Goal: Task Accomplishment & Management: Use online tool/utility

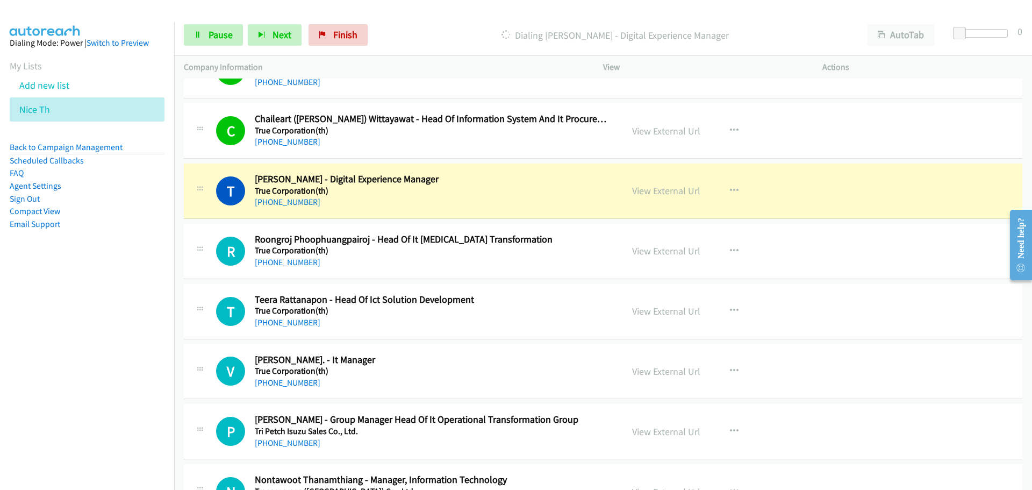
scroll to position [753, 0]
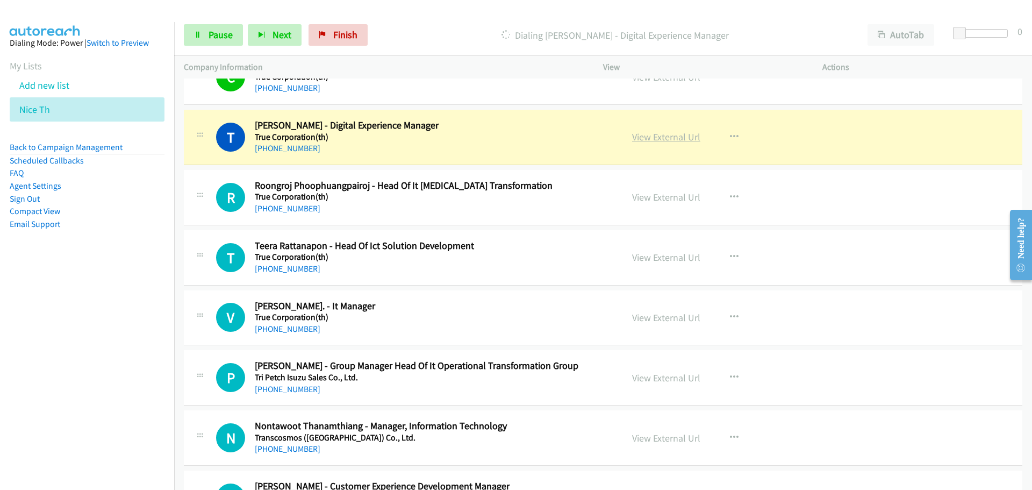
click at [673, 138] on link "View External Url" at bounding box center [666, 137] width 68 height 12
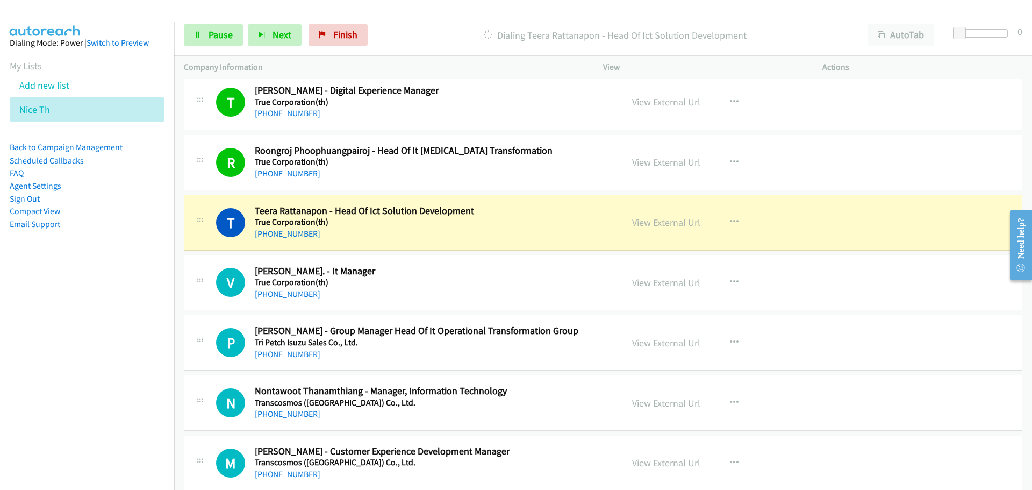
scroll to position [807, 0]
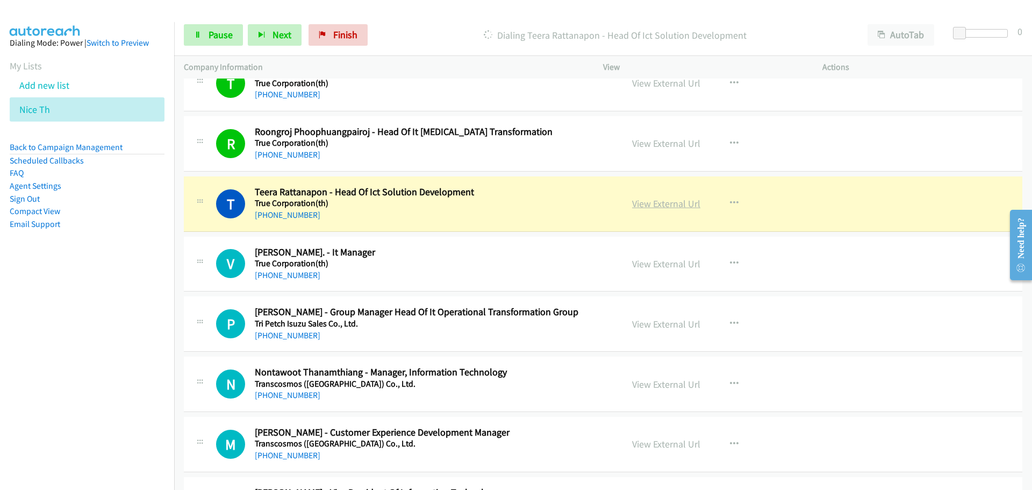
click at [663, 205] on link "View External Url" at bounding box center [666, 203] width 68 height 12
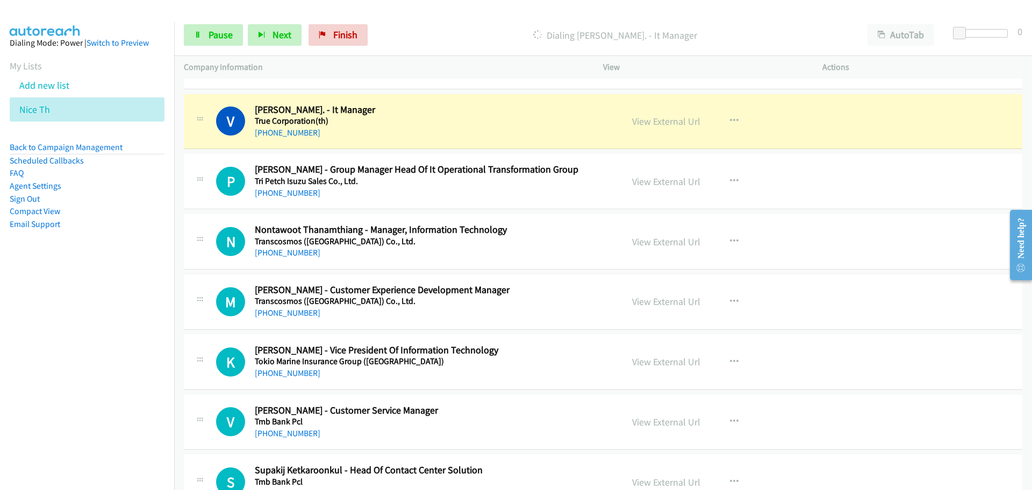
scroll to position [968, 0]
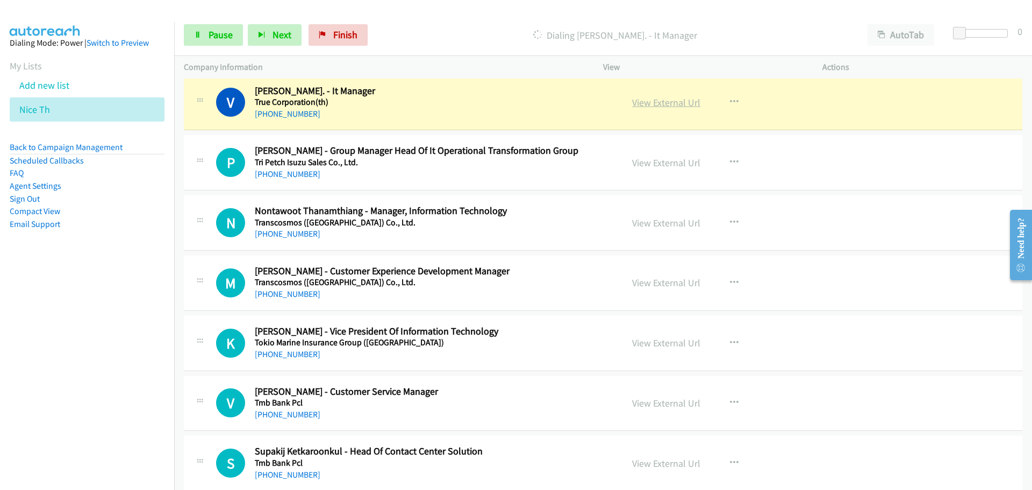
click at [662, 101] on link "View External Url" at bounding box center [666, 102] width 68 height 12
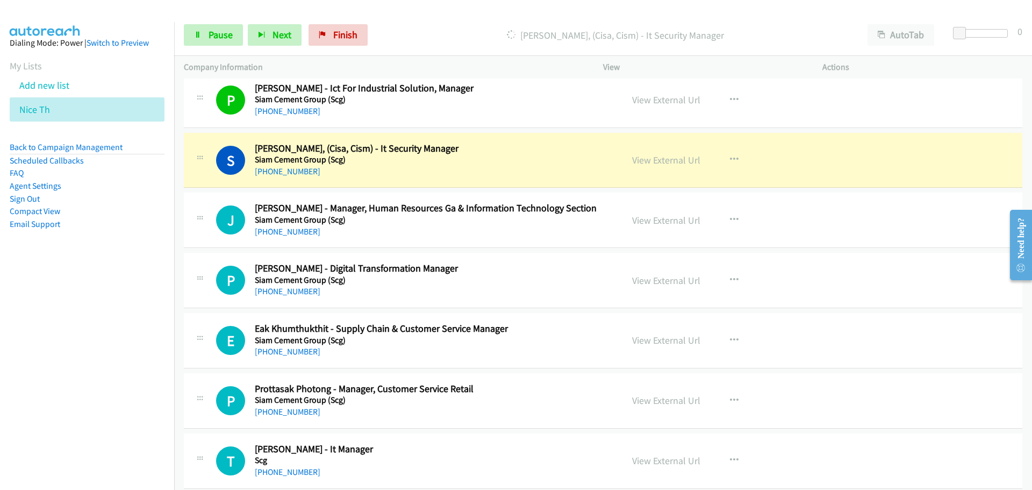
scroll to position [2527, 0]
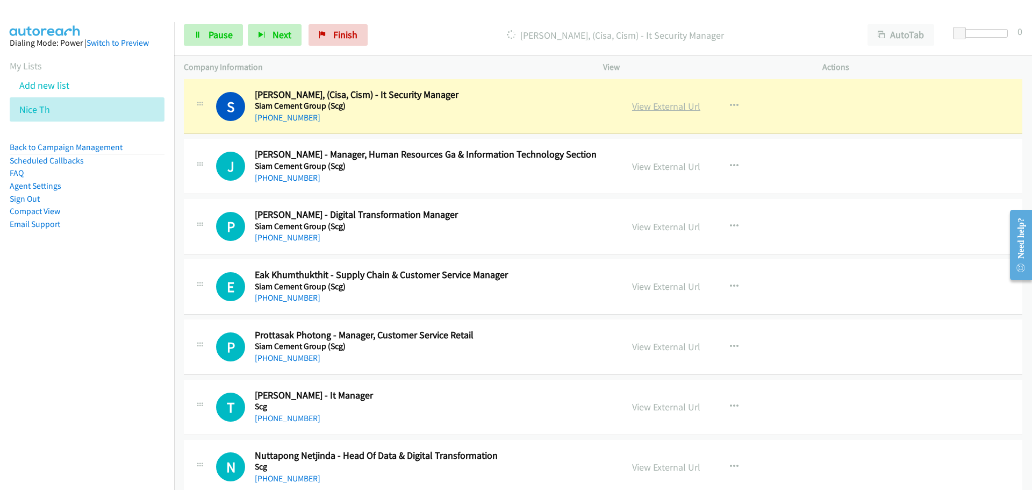
click at [660, 105] on link "View External Url" at bounding box center [666, 106] width 68 height 12
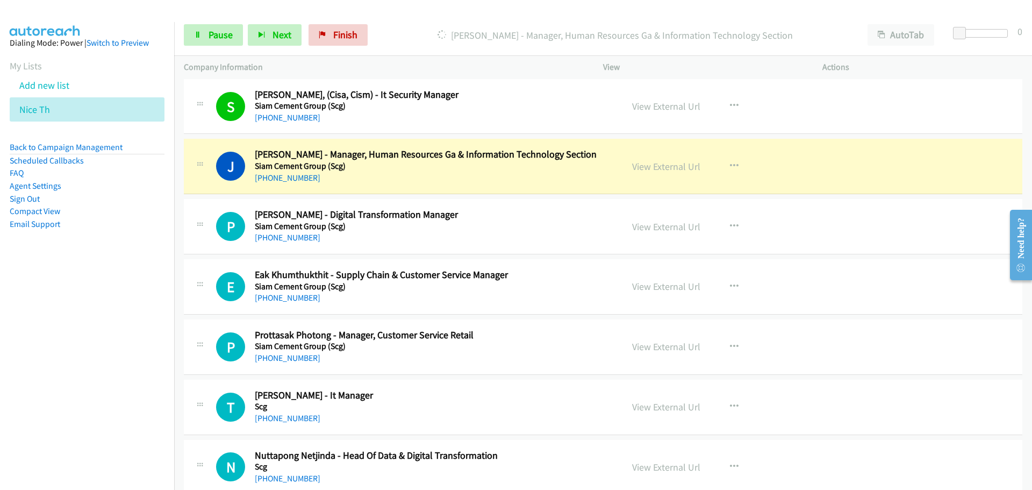
scroll to position [2581, 0]
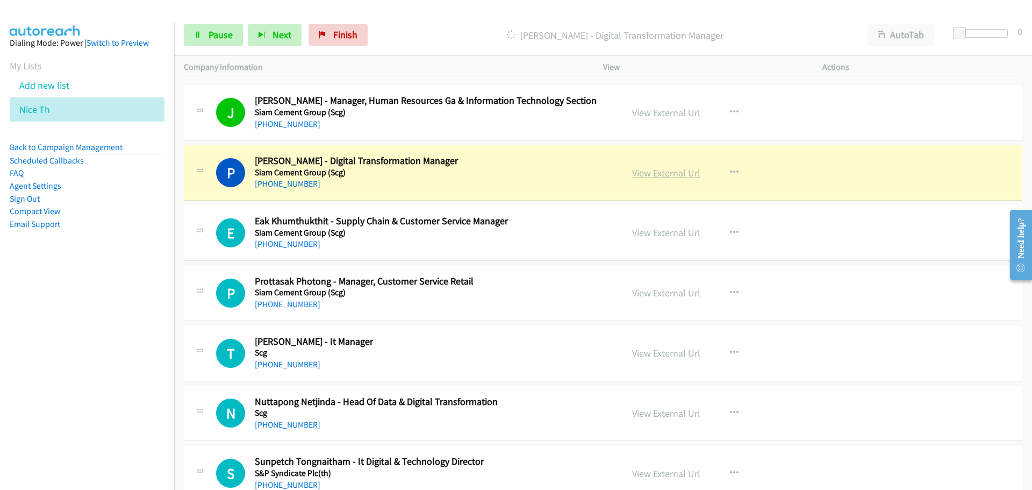
click at [657, 173] on link "View External Url" at bounding box center [666, 173] width 68 height 12
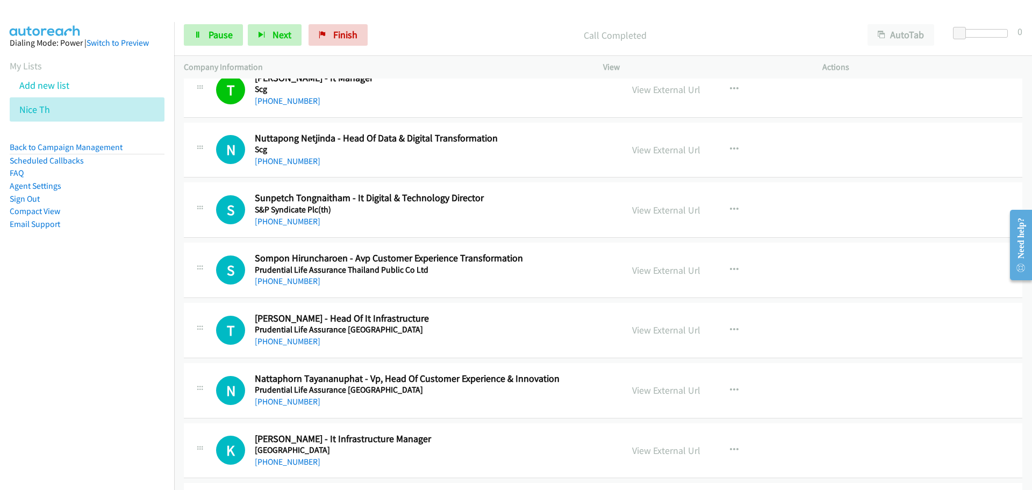
scroll to position [2904, 0]
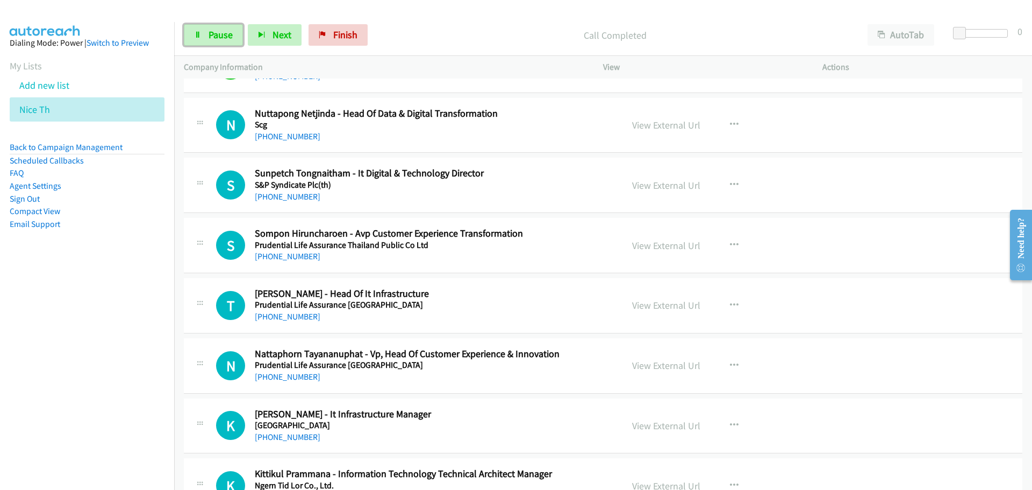
drag, startPoint x: 205, startPoint y: 37, endPoint x: 168, endPoint y: 6, distance: 48.1
click at [205, 37] on link "Pause" at bounding box center [213, 35] width 59 height 22
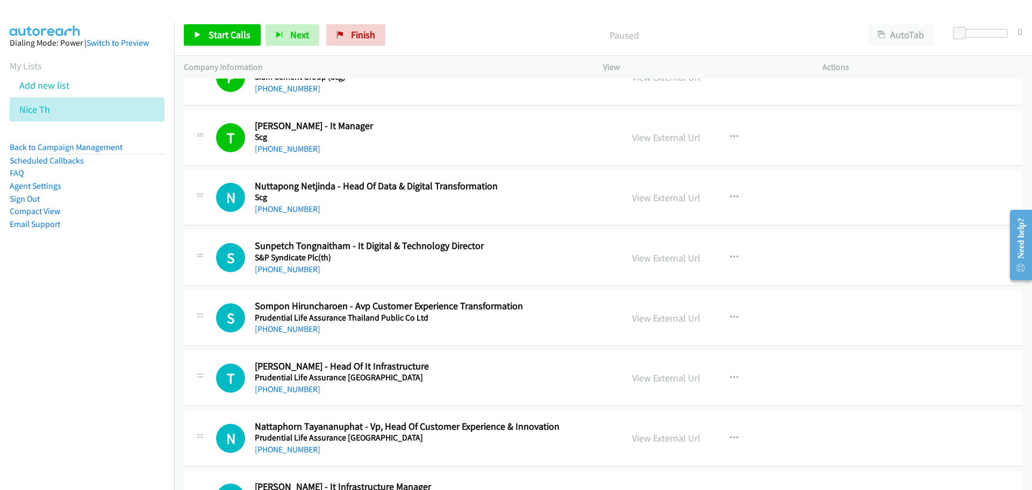
scroll to position [2796, 0]
click at [225, 28] on span "Start Calls" at bounding box center [230, 34] width 42 height 12
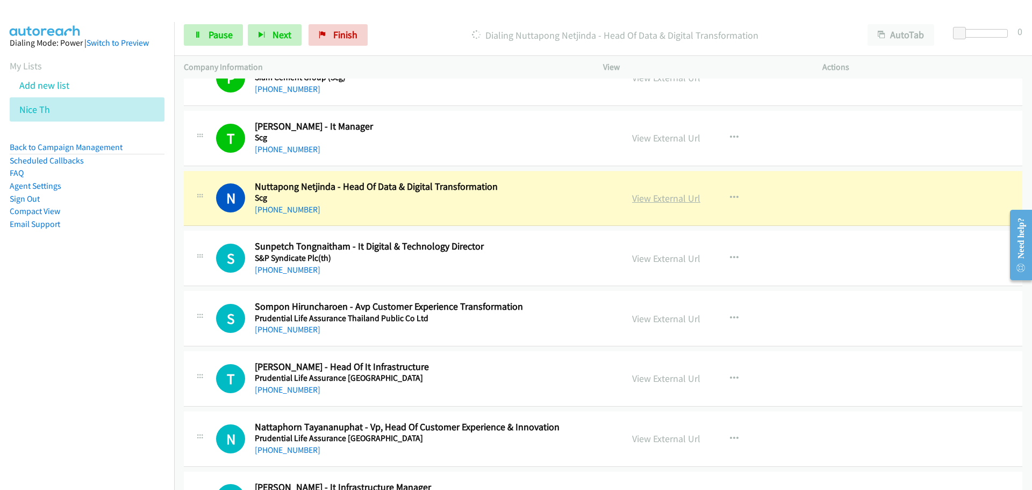
click at [645, 201] on link "View External Url" at bounding box center [666, 198] width 68 height 12
click at [227, 33] on span "Pause" at bounding box center [221, 34] width 24 height 12
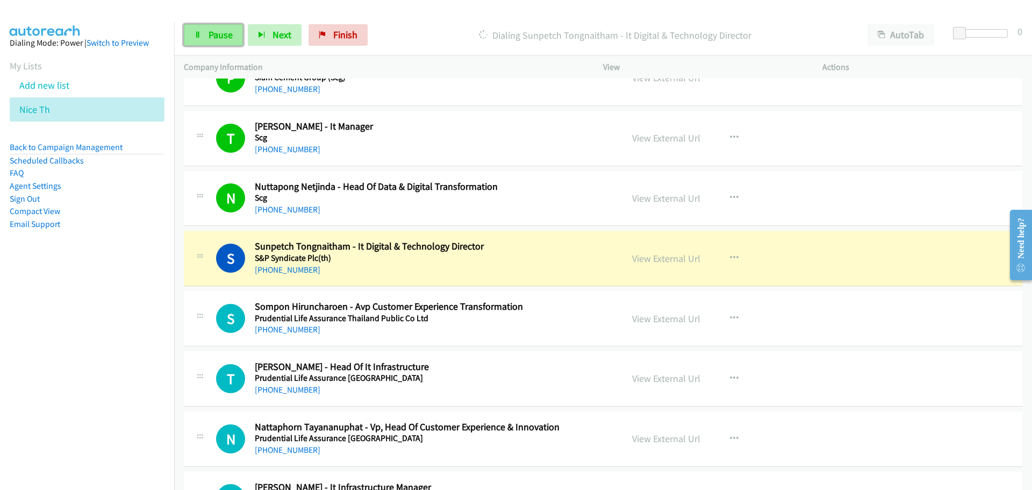
click at [216, 38] on span "Pause" at bounding box center [221, 34] width 24 height 12
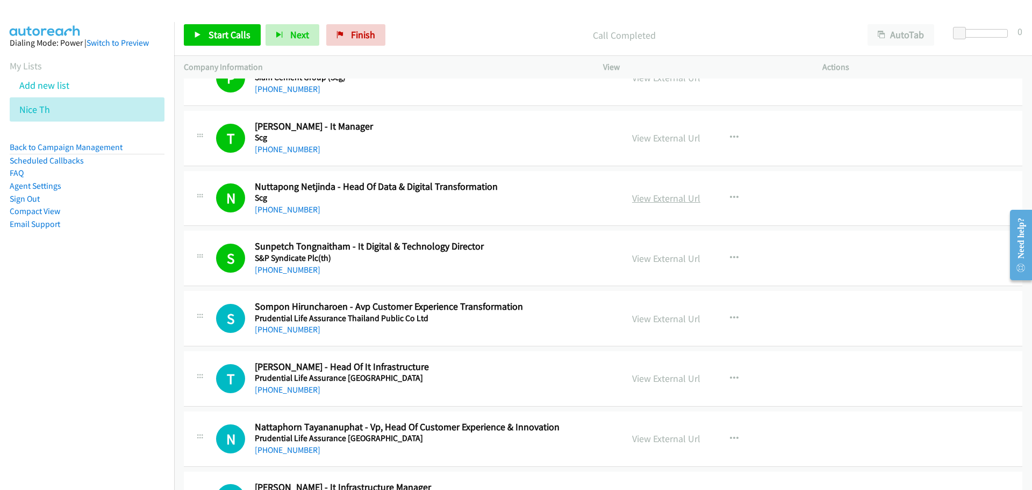
click at [648, 196] on link "View External Url" at bounding box center [666, 198] width 68 height 12
click at [236, 37] on span "Start Calls" at bounding box center [230, 34] width 42 height 12
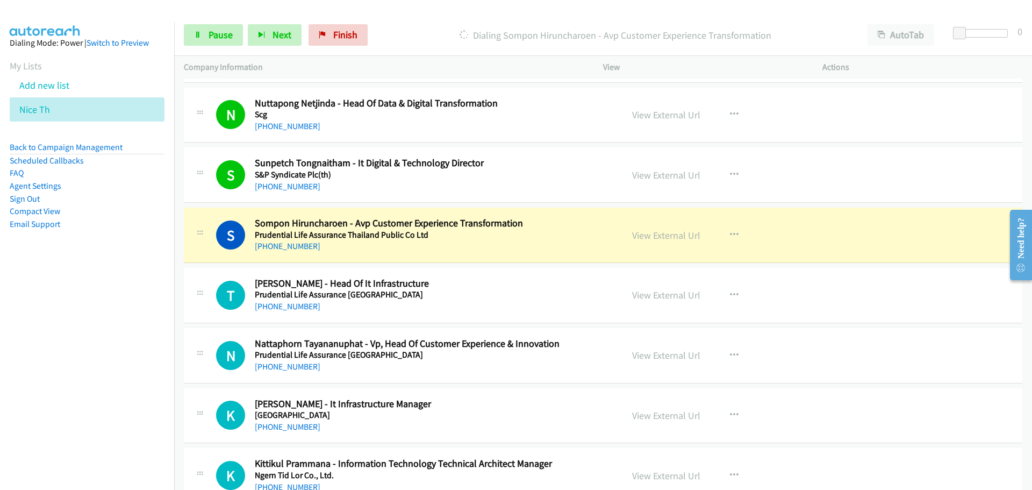
scroll to position [2904, 0]
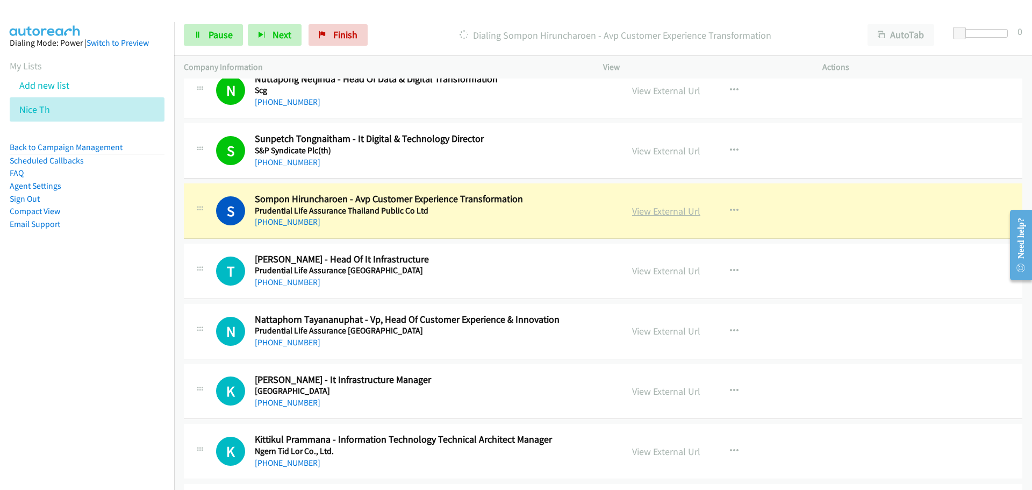
click at [650, 215] on link "View External Url" at bounding box center [666, 211] width 68 height 12
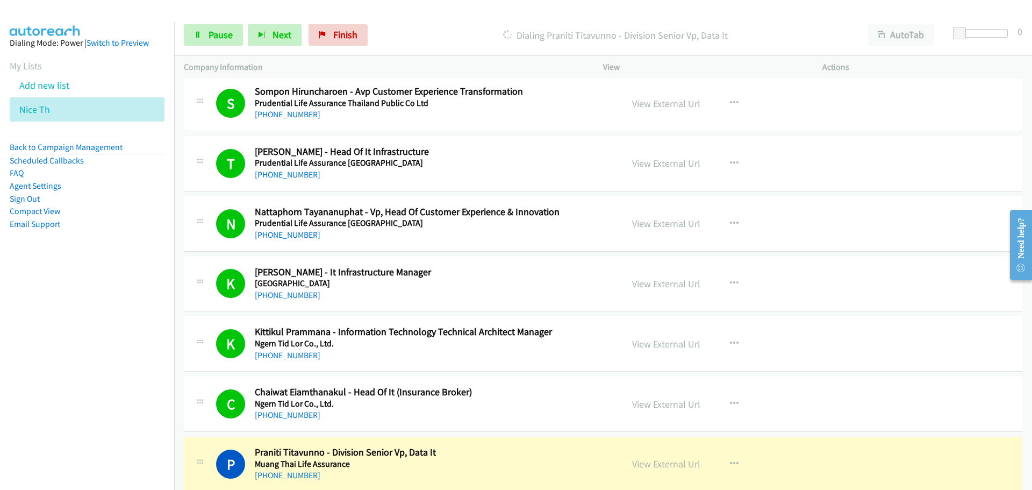
scroll to position [2957, 0]
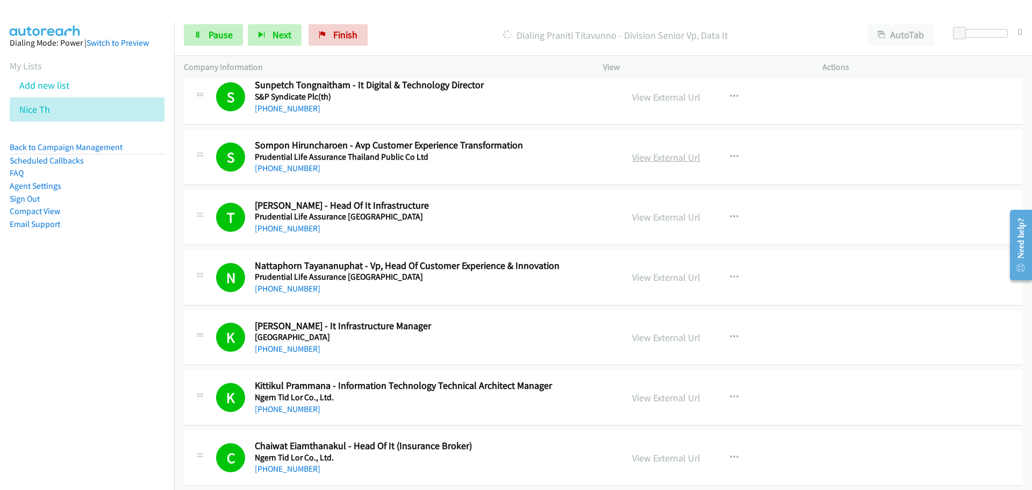
click at [662, 151] on link "View External Url" at bounding box center [666, 157] width 68 height 12
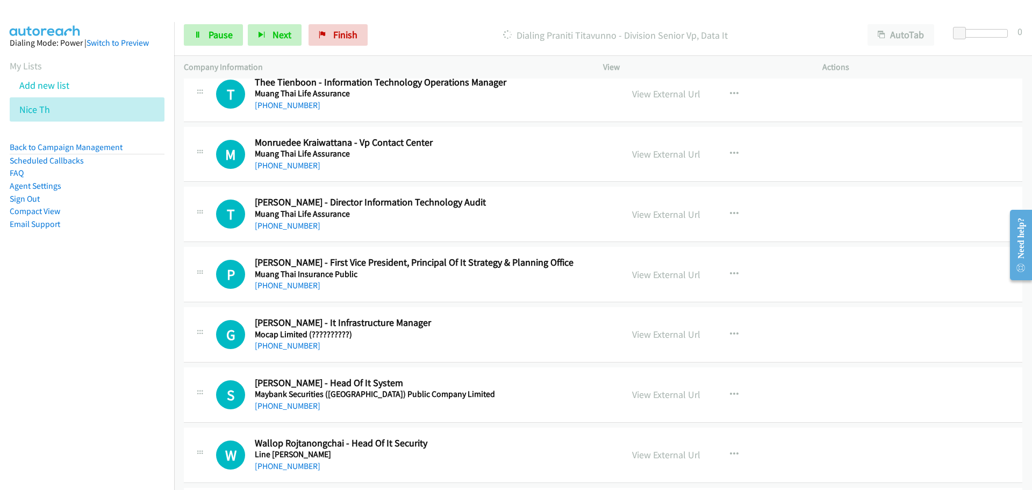
scroll to position [3388, 0]
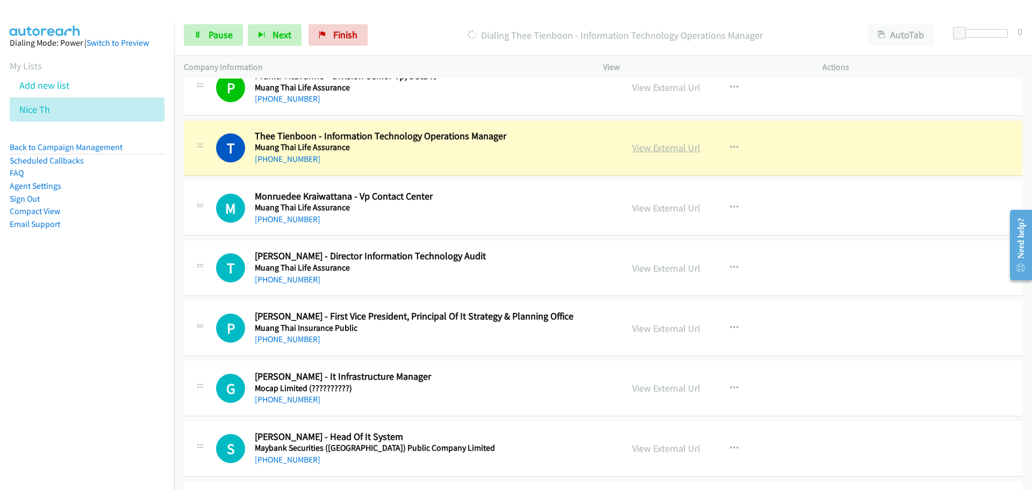
click at [679, 151] on link "View External Url" at bounding box center [666, 147] width 68 height 12
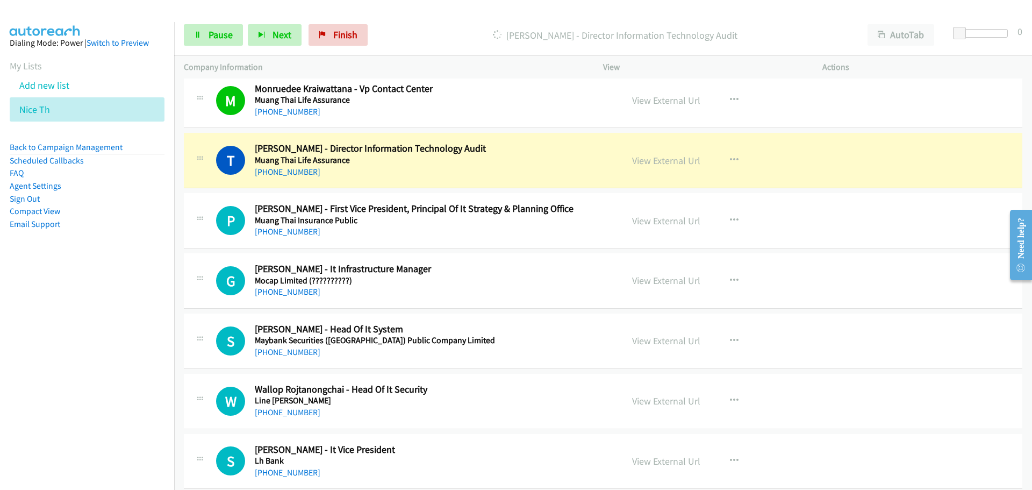
scroll to position [3549, 0]
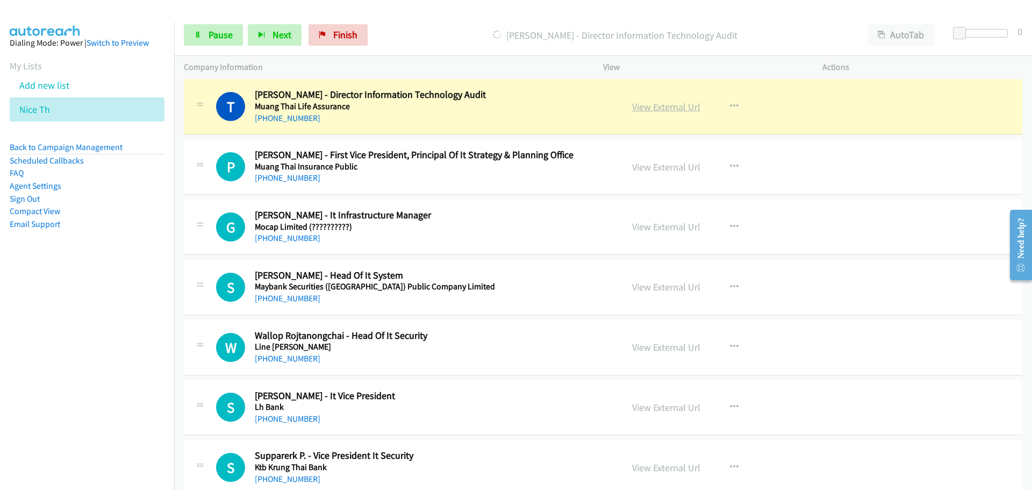
click at [654, 106] on link "View External Url" at bounding box center [666, 107] width 68 height 12
click at [223, 35] on span "Pause" at bounding box center [221, 34] width 24 height 12
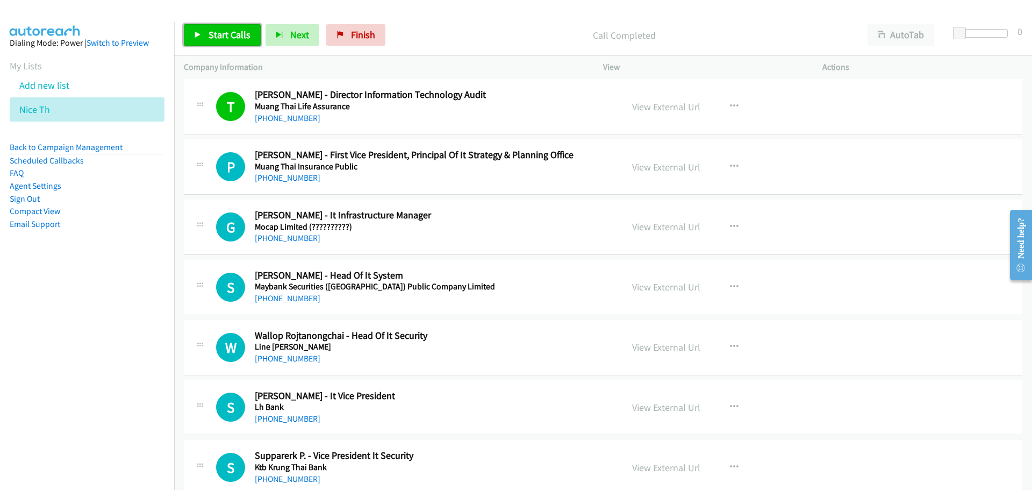
click at [240, 42] on link "Start Calls" at bounding box center [222, 35] width 77 height 22
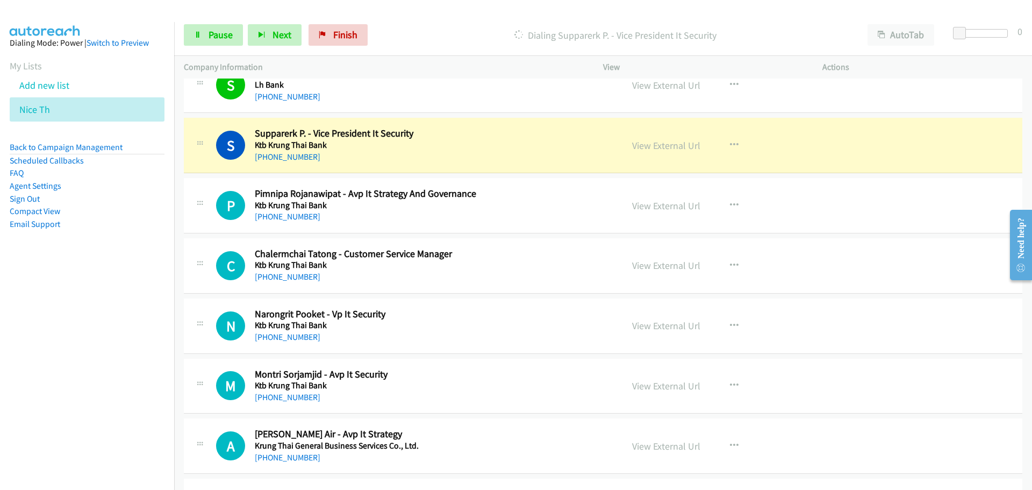
scroll to position [3871, 0]
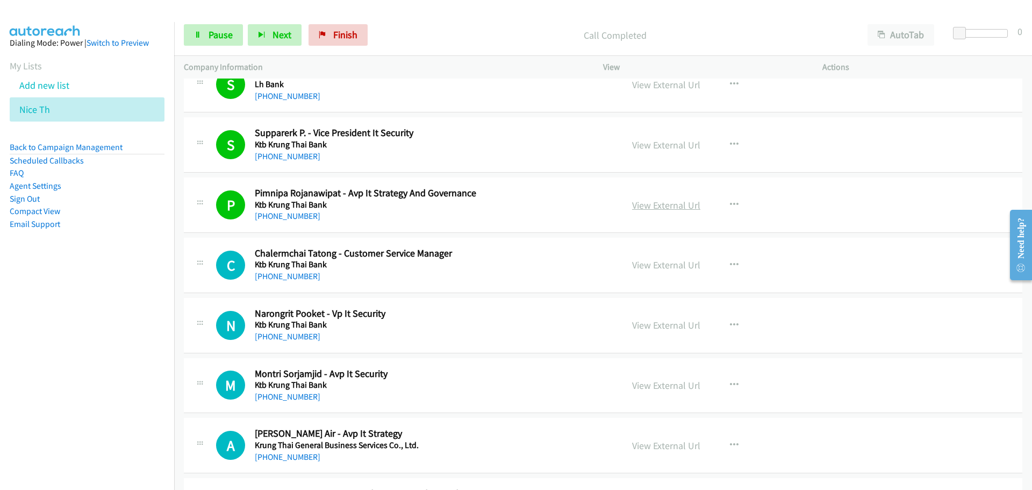
click at [674, 203] on link "View External Url" at bounding box center [666, 205] width 68 height 12
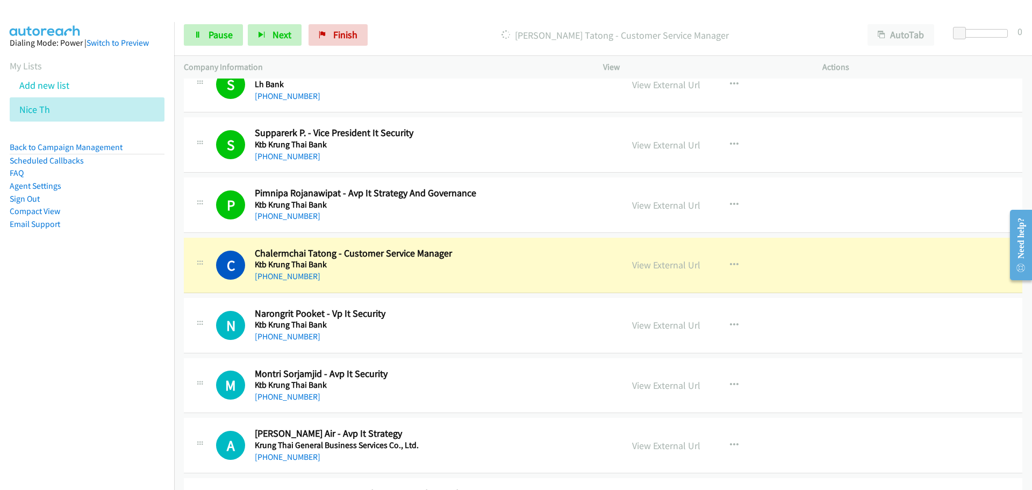
scroll to position [4033, 0]
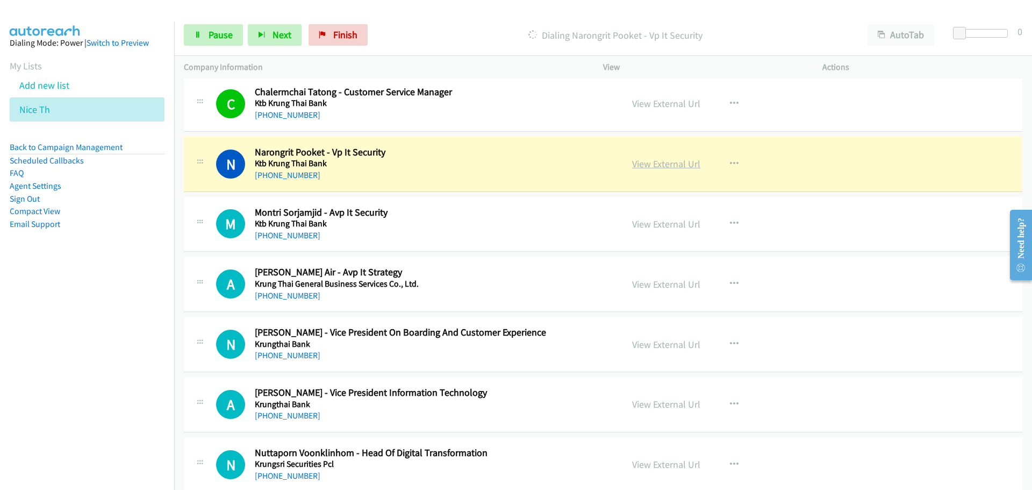
click at [672, 160] on link "View External Url" at bounding box center [666, 164] width 68 height 12
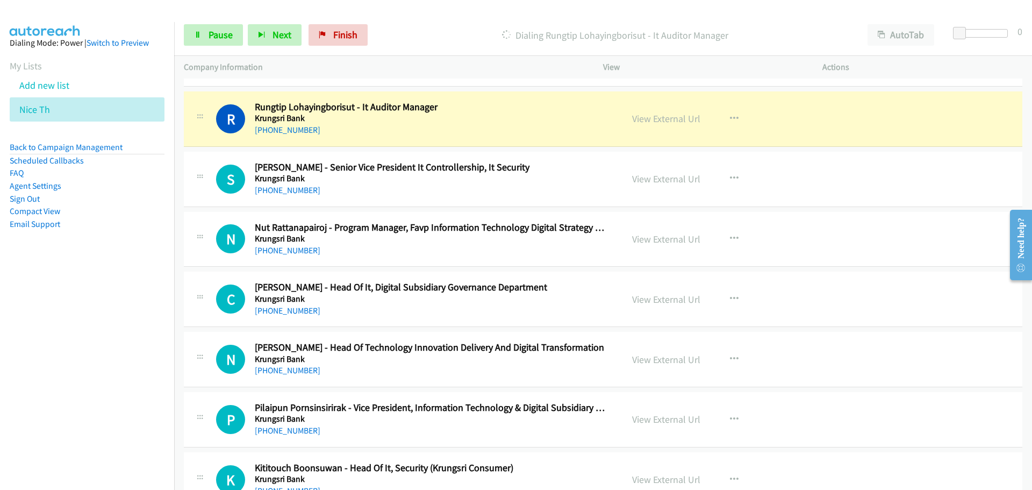
scroll to position [4678, 0]
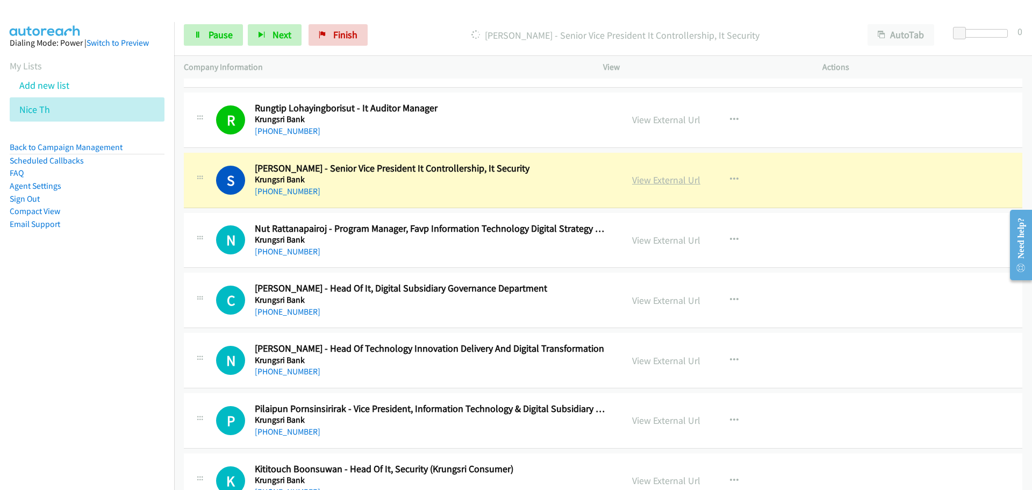
click at [654, 179] on link "View External Url" at bounding box center [666, 180] width 68 height 12
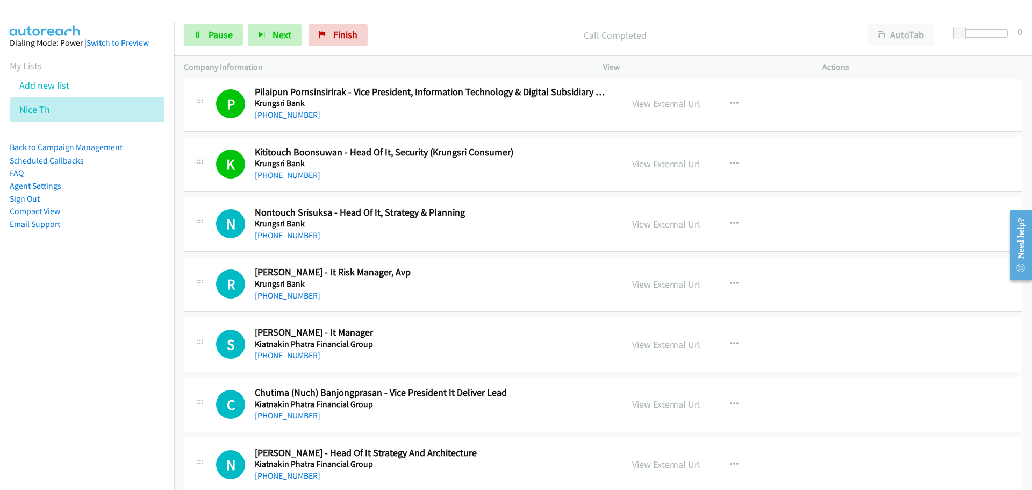
scroll to position [5001, 0]
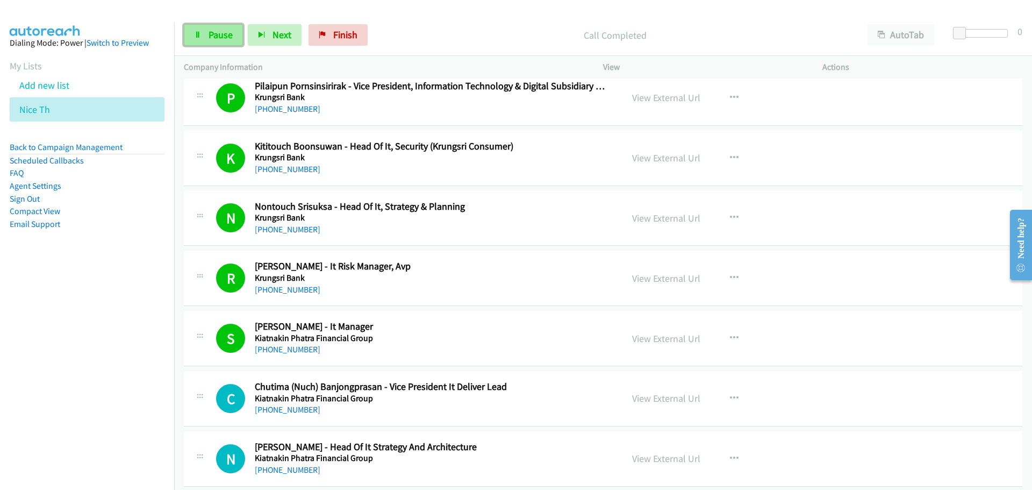
click at [202, 41] on link "Pause" at bounding box center [213, 35] width 59 height 22
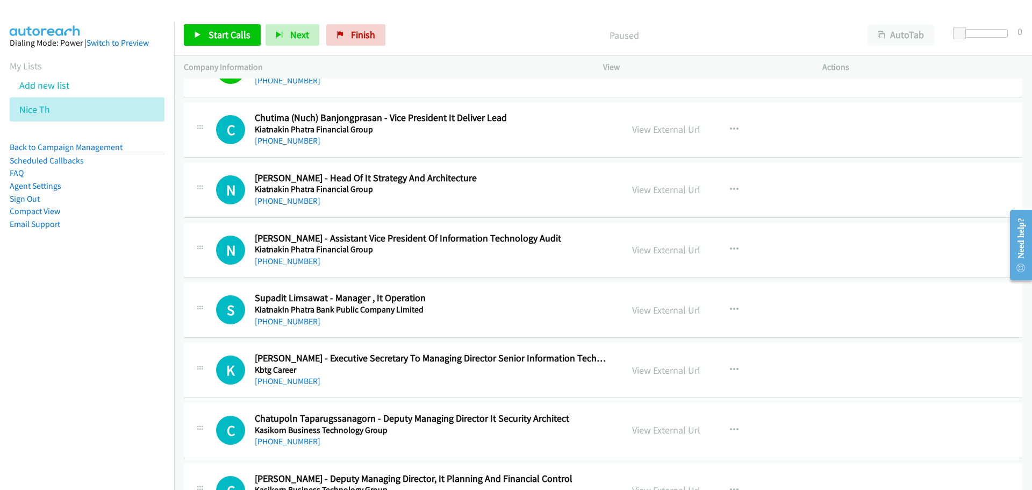
scroll to position [5216, 0]
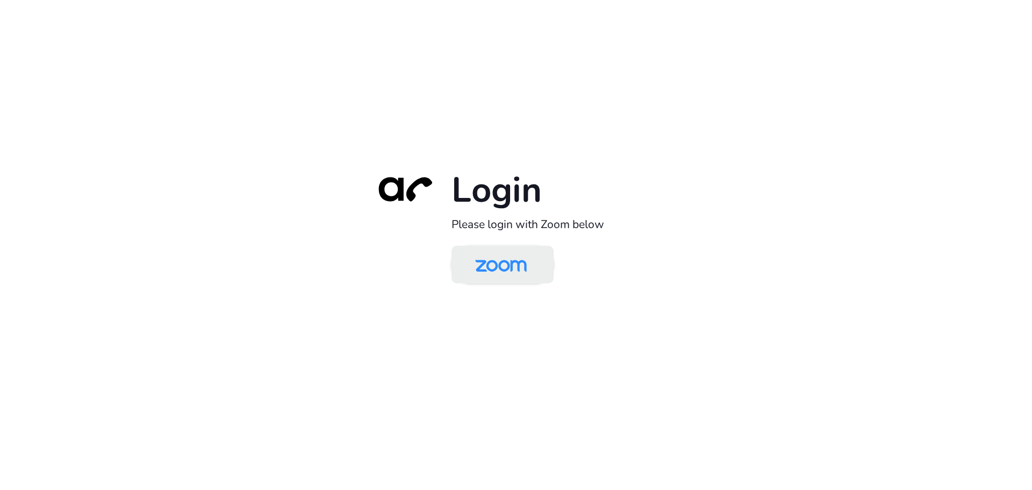
click at [513, 258] on img at bounding box center [501, 265] width 74 height 35
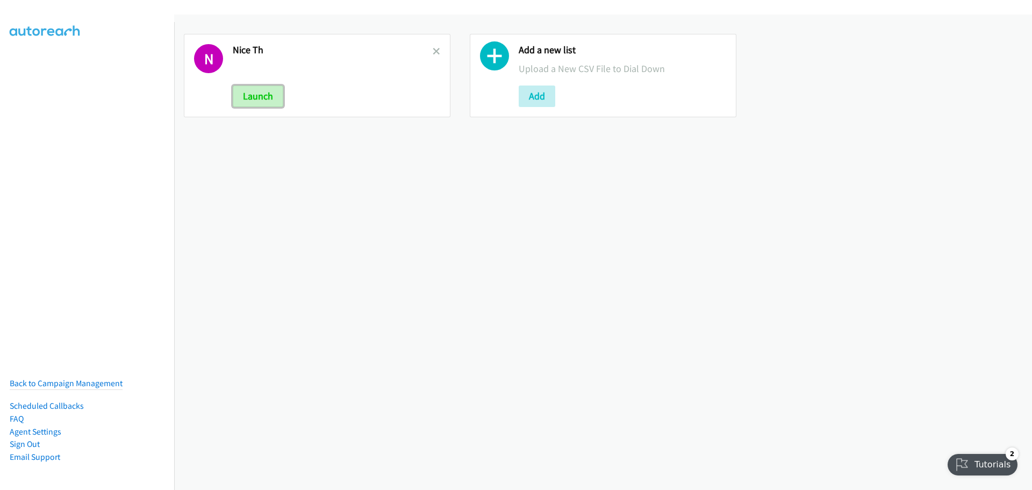
drag, startPoint x: 259, startPoint y: 97, endPoint x: 491, endPoint y: 93, distance: 232.9
click at [259, 97] on button "Launch" at bounding box center [258, 96] width 51 height 22
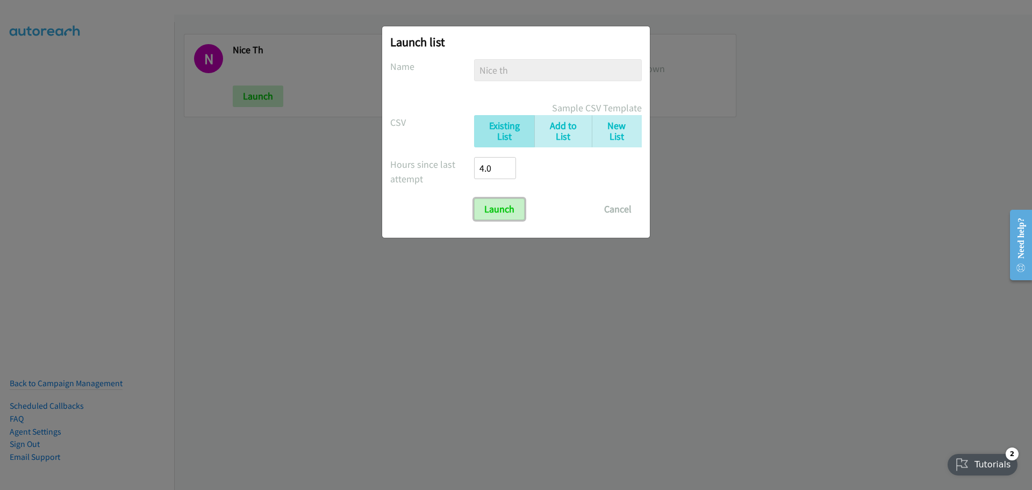
click at [510, 214] on input "Launch" at bounding box center [499, 209] width 51 height 22
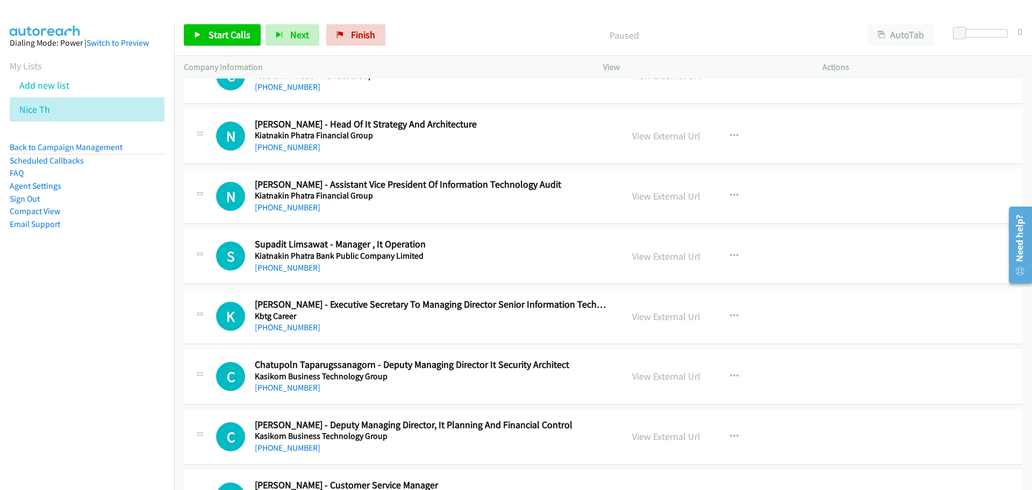
scroll to position [5216, 0]
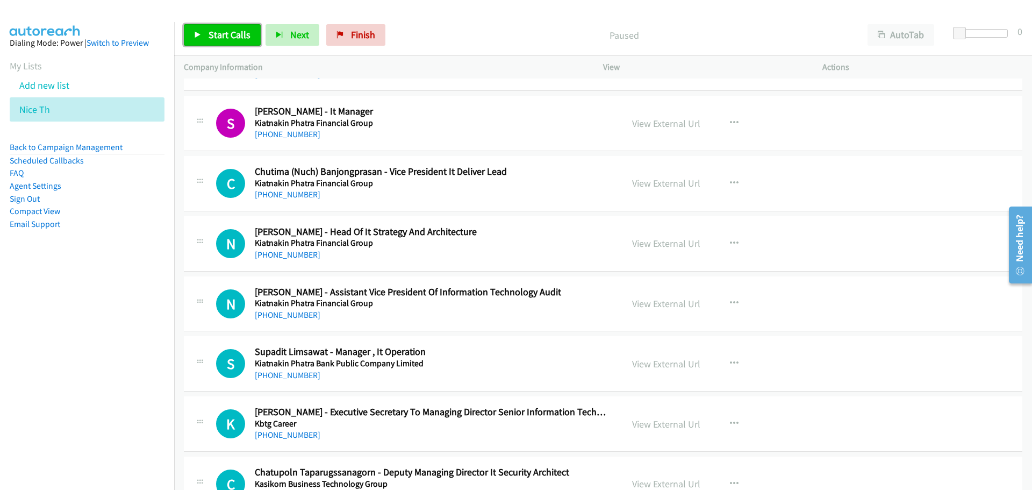
click at [204, 37] on link "Start Calls" at bounding box center [222, 35] width 77 height 22
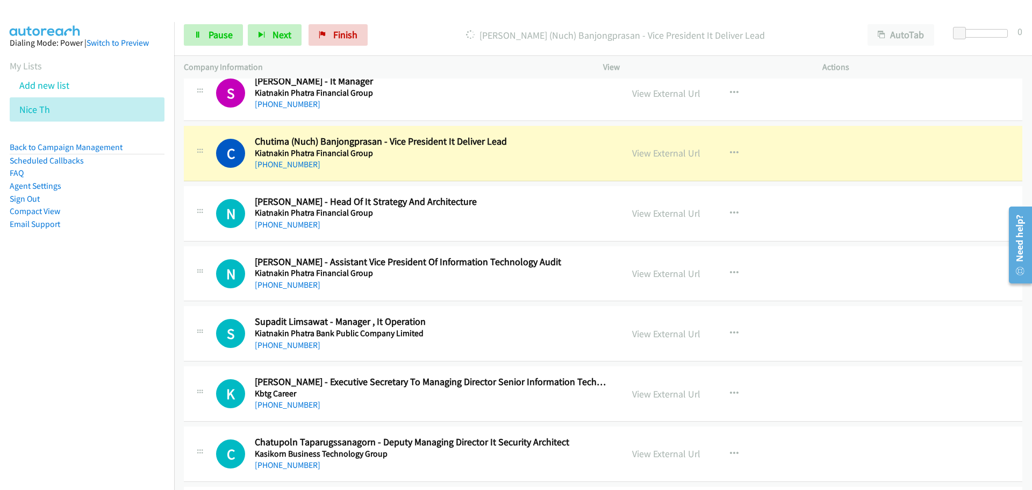
scroll to position [5269, 0]
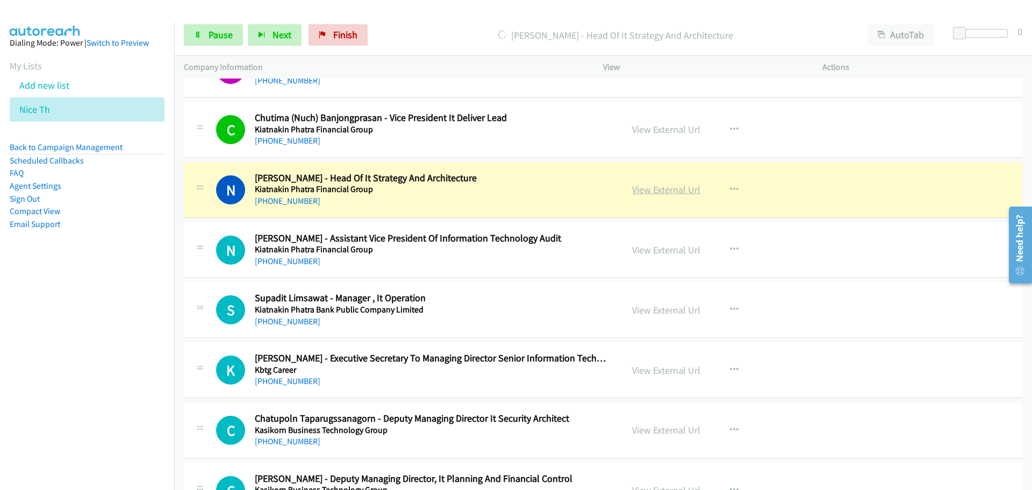
click at [664, 191] on link "View External Url" at bounding box center [666, 189] width 68 height 12
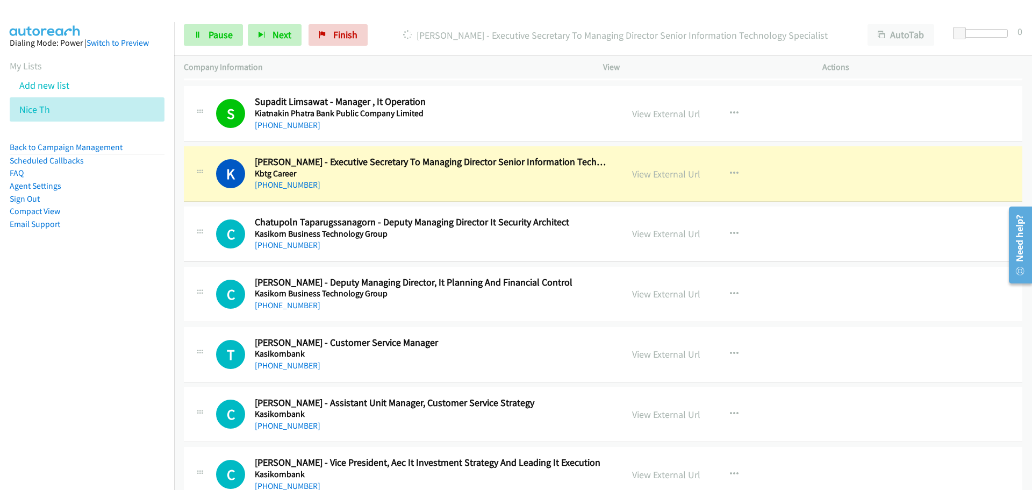
scroll to position [5485, 0]
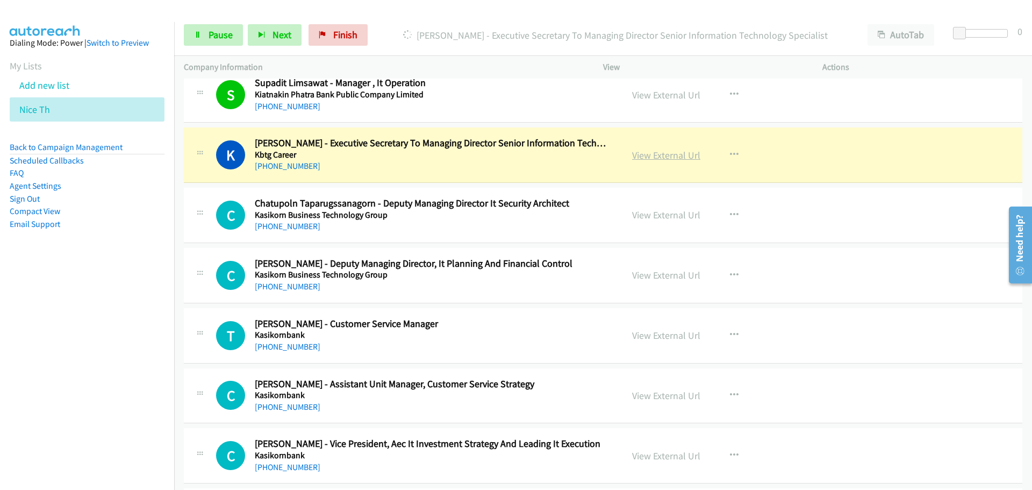
click at [664, 159] on link "View External Url" at bounding box center [666, 155] width 68 height 12
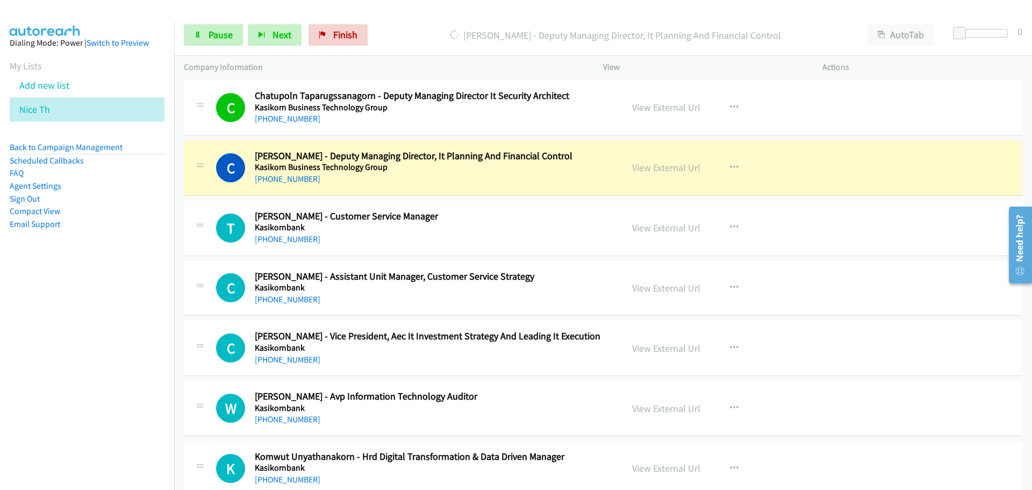
scroll to position [5646, 0]
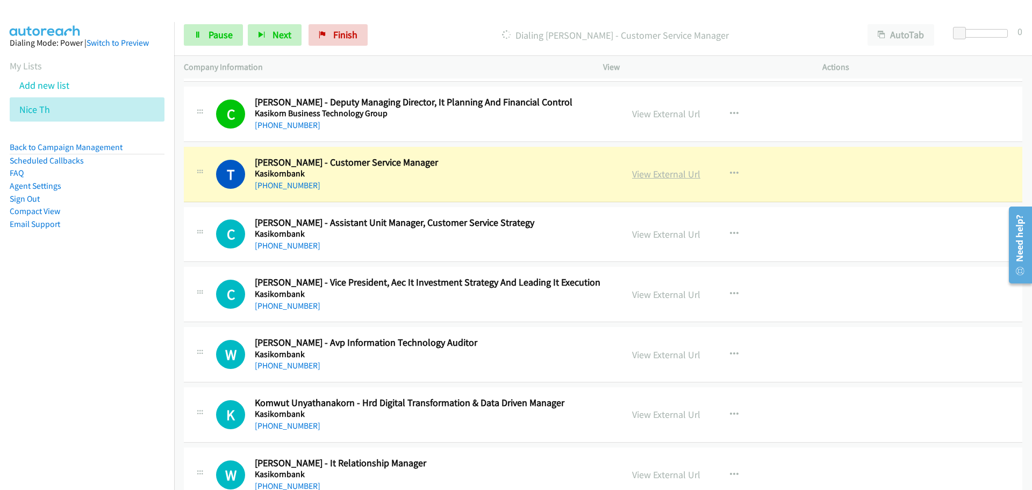
click at [675, 173] on link "View External Url" at bounding box center [666, 174] width 68 height 12
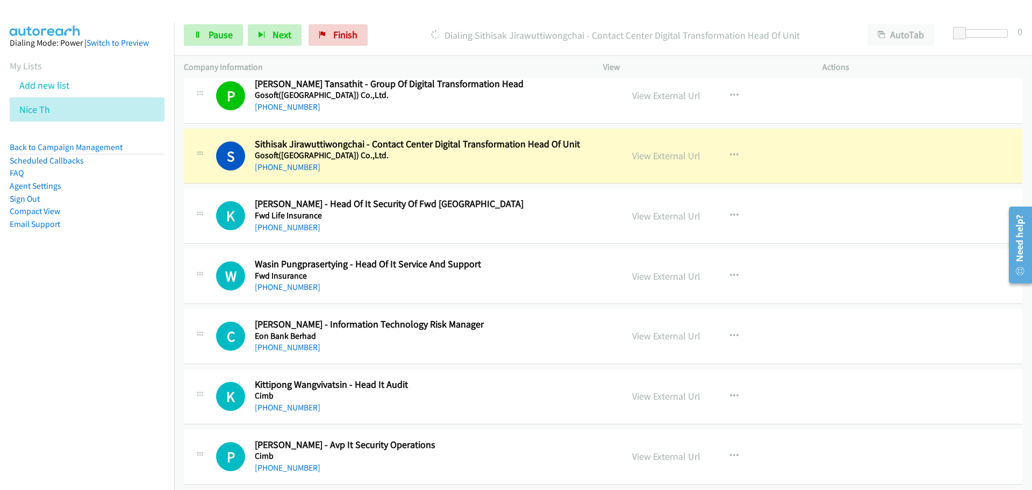
scroll to position [6345, 0]
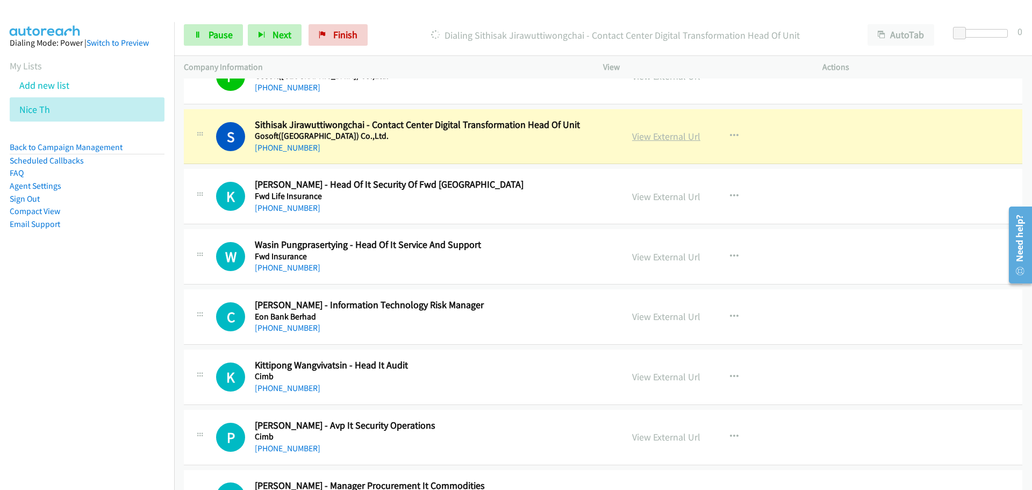
click at [653, 138] on link "View External Url" at bounding box center [666, 136] width 68 height 12
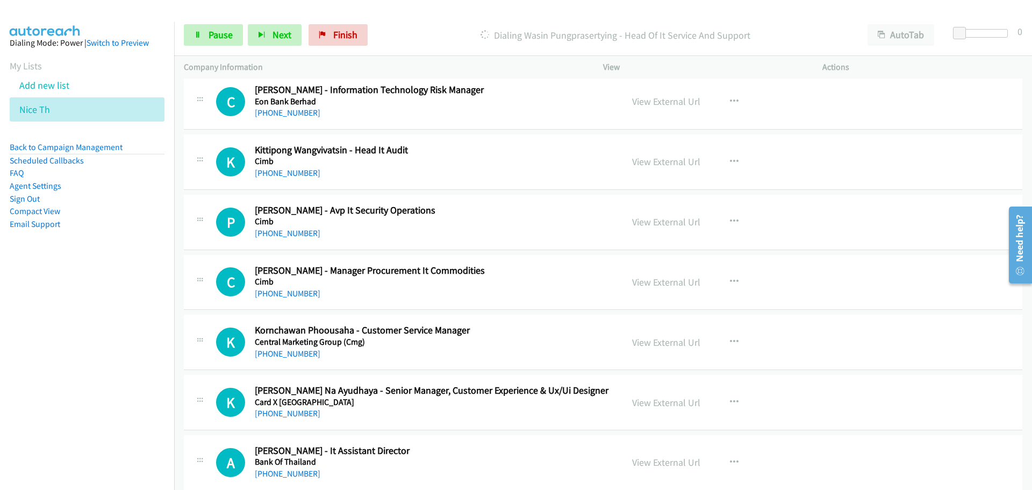
scroll to position [6506, 0]
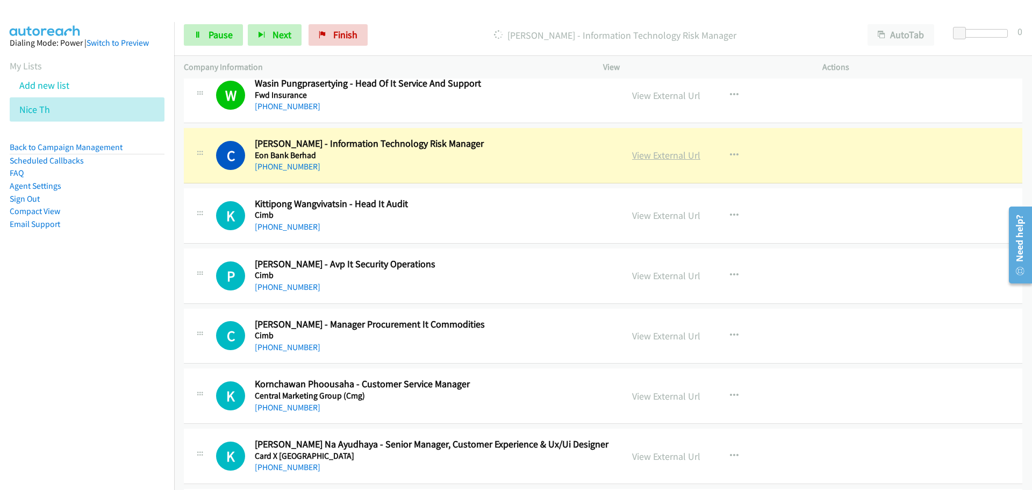
click at [664, 159] on link "View External Url" at bounding box center [666, 155] width 68 height 12
click at [232, 39] on span "Pause" at bounding box center [221, 34] width 24 height 12
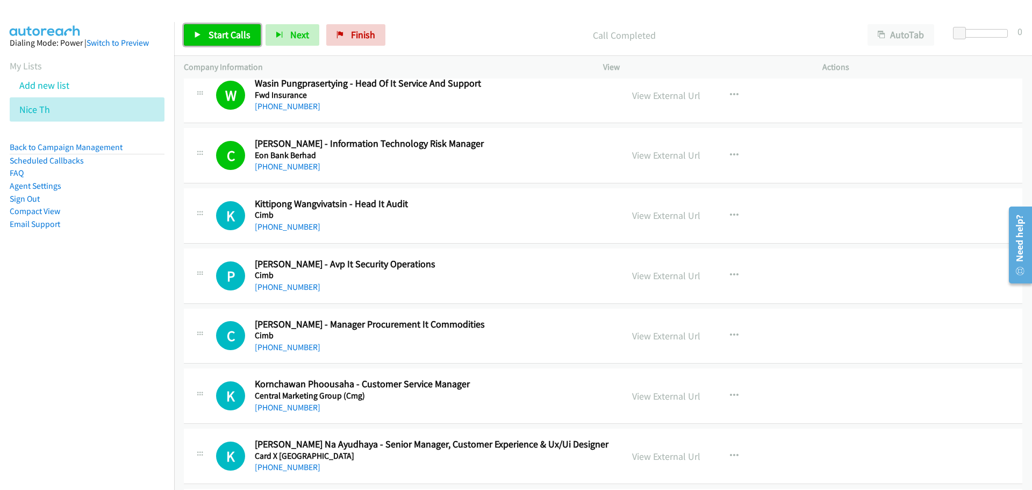
click at [210, 39] on span "Start Calls" at bounding box center [230, 34] width 42 height 12
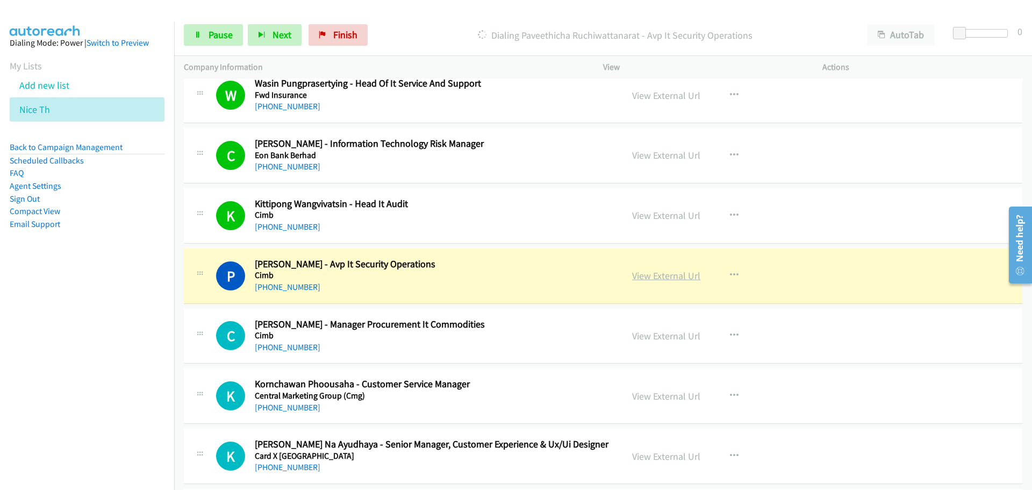
click at [649, 274] on link "View External Url" at bounding box center [666, 275] width 68 height 12
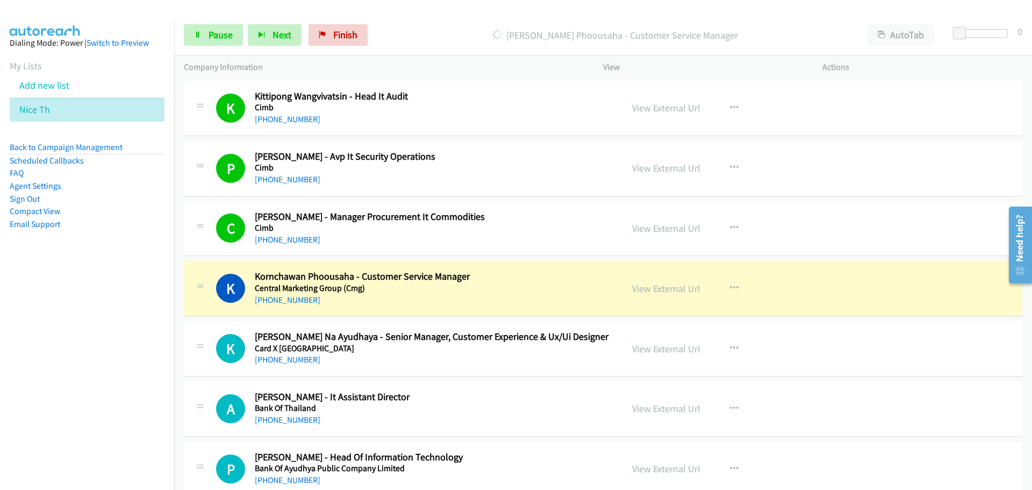
scroll to position [6668, 0]
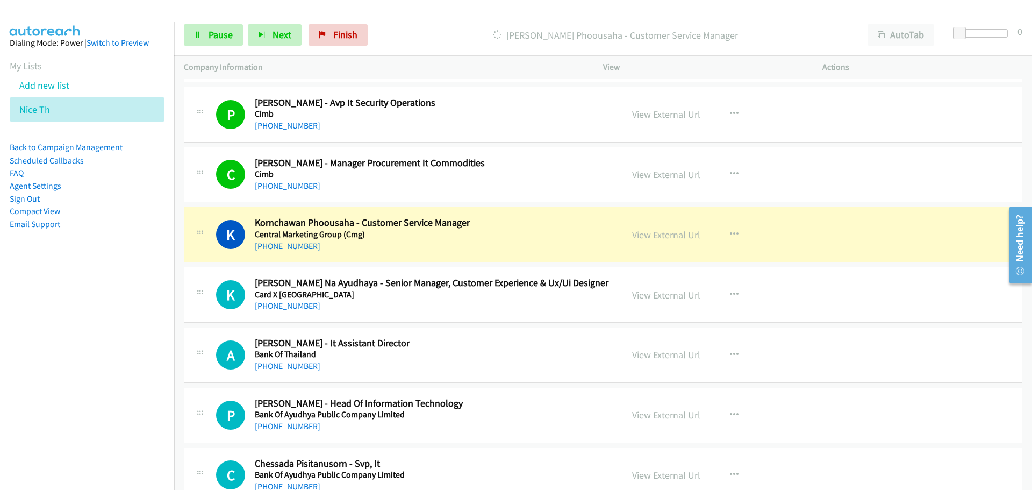
click at [660, 238] on link "View External Url" at bounding box center [666, 235] width 68 height 12
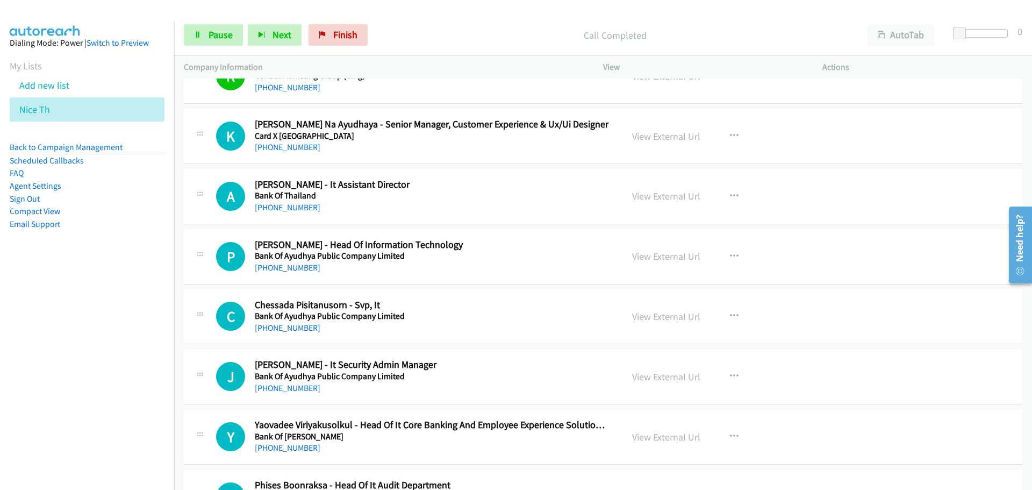
scroll to position [6829, 0]
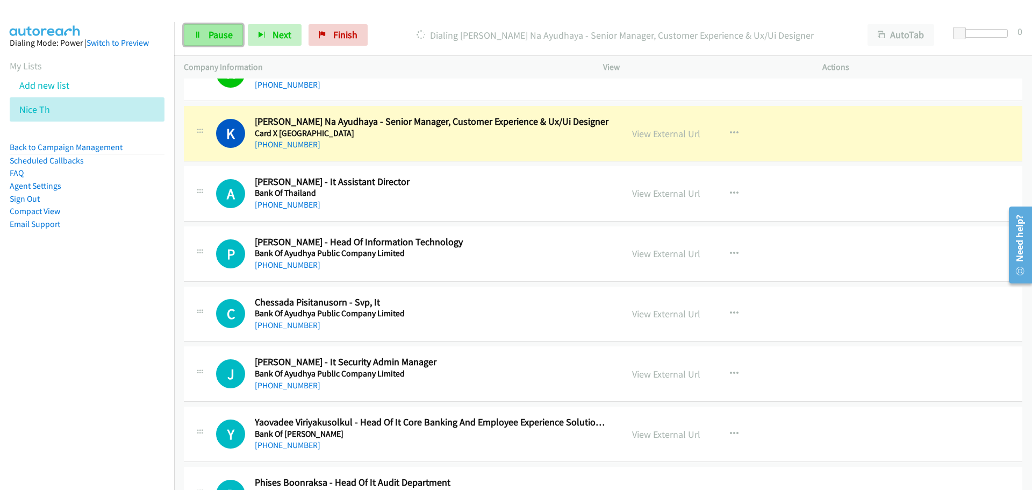
click at [222, 35] on span "Pause" at bounding box center [221, 34] width 24 height 12
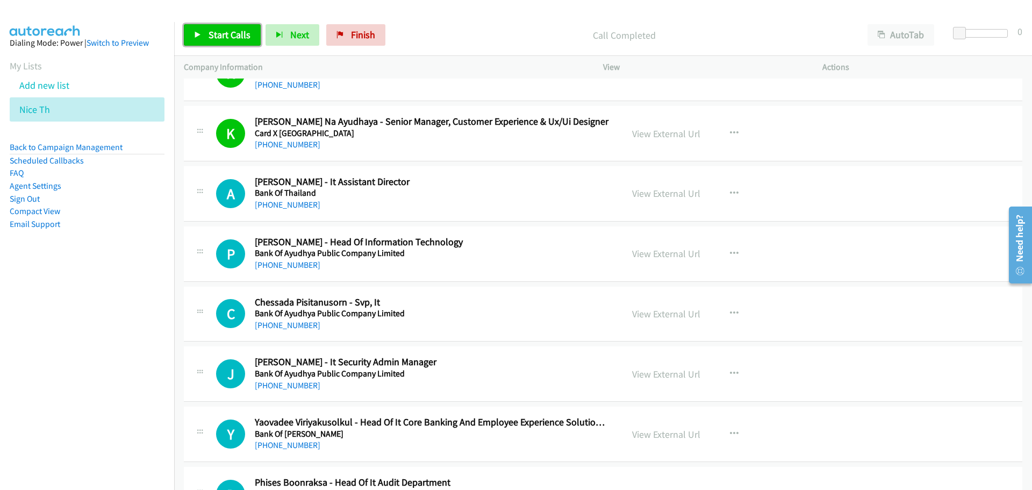
click at [209, 38] on span "Start Calls" at bounding box center [230, 34] width 42 height 12
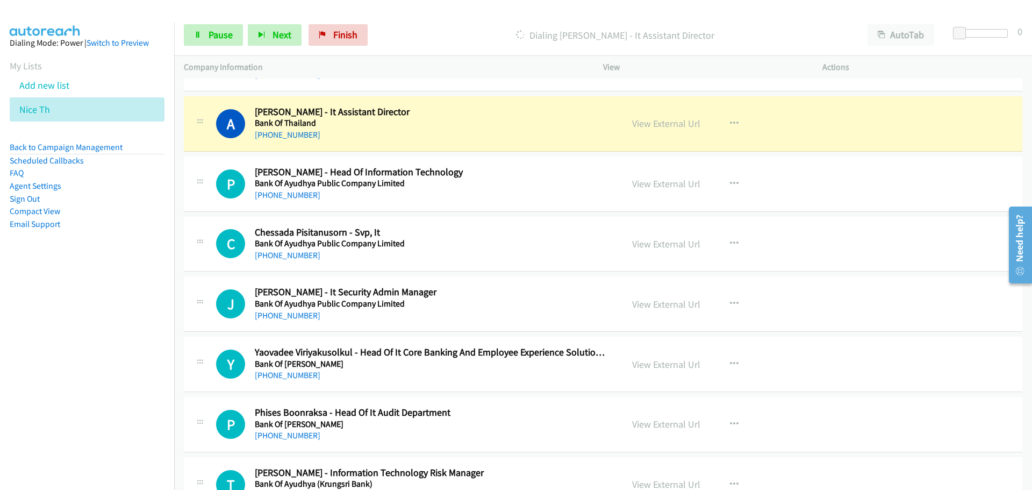
scroll to position [6883, 0]
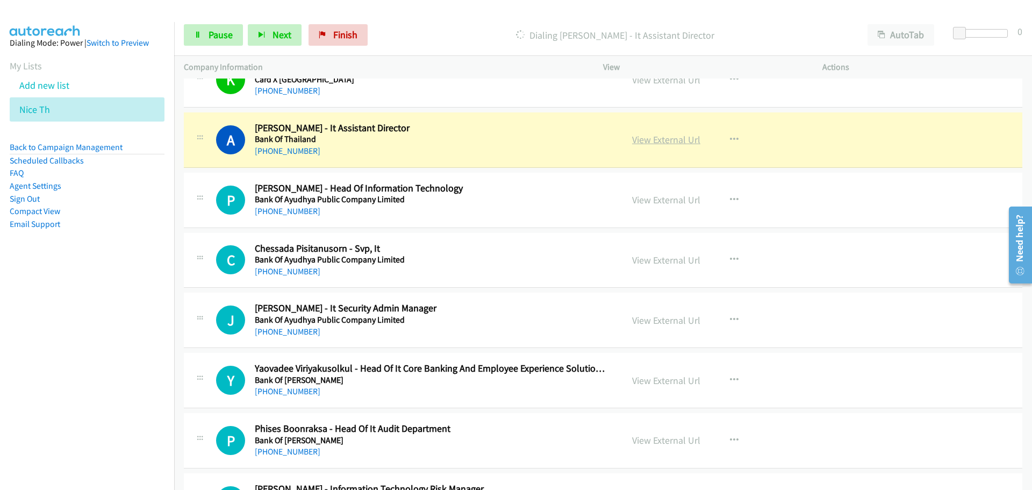
click at [672, 139] on link "View External Url" at bounding box center [666, 139] width 68 height 12
click at [203, 31] on link "Pause" at bounding box center [213, 35] width 59 height 22
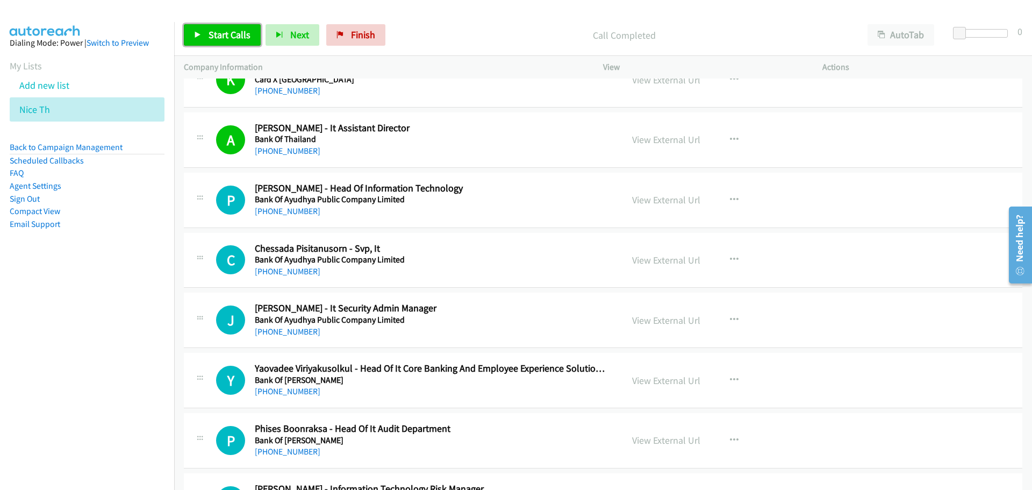
click at [200, 37] on icon at bounding box center [198, 36] width 8 height 8
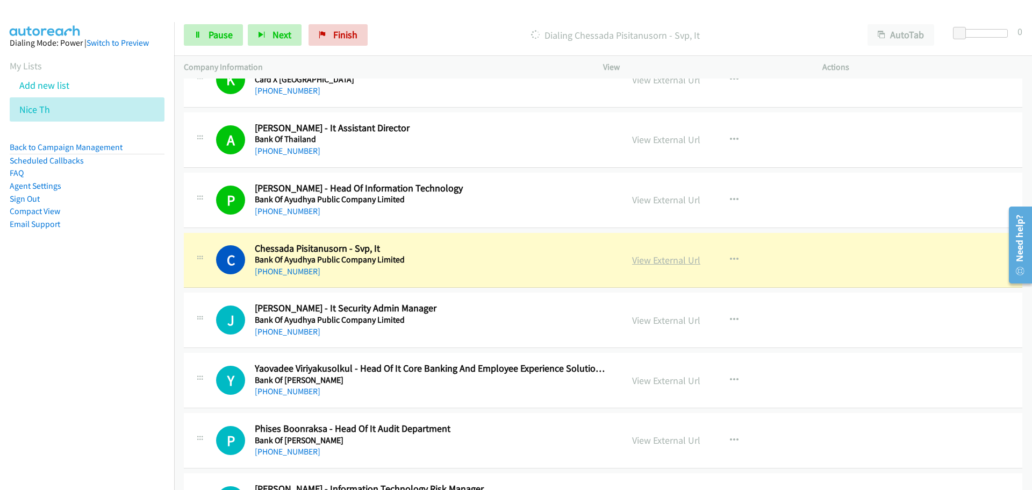
click at [670, 264] on link "View External Url" at bounding box center [666, 260] width 68 height 12
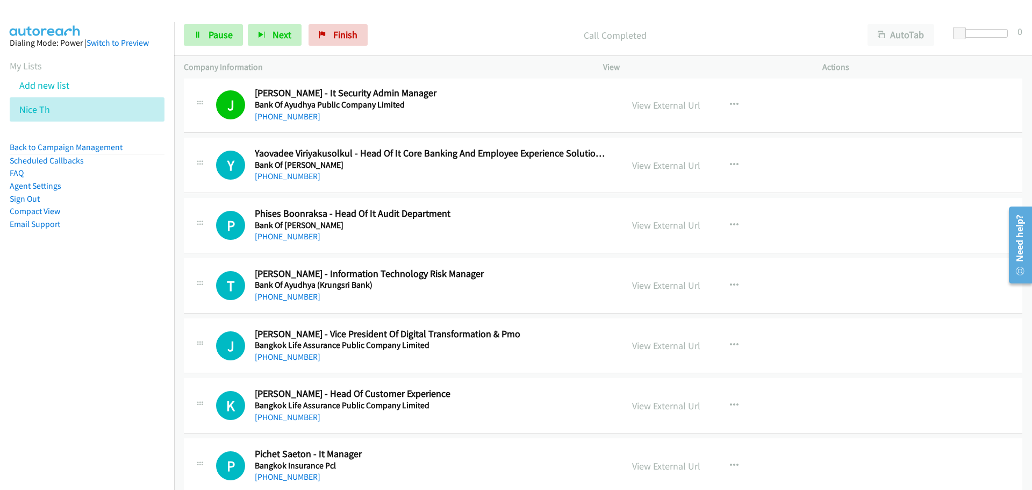
scroll to position [7044, 0]
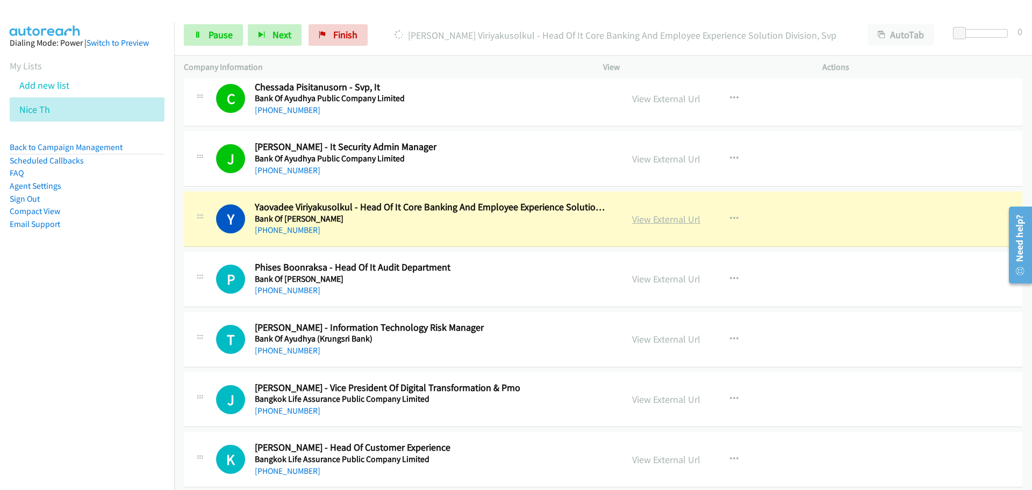
click at [668, 216] on link "View External Url" at bounding box center [666, 219] width 68 height 12
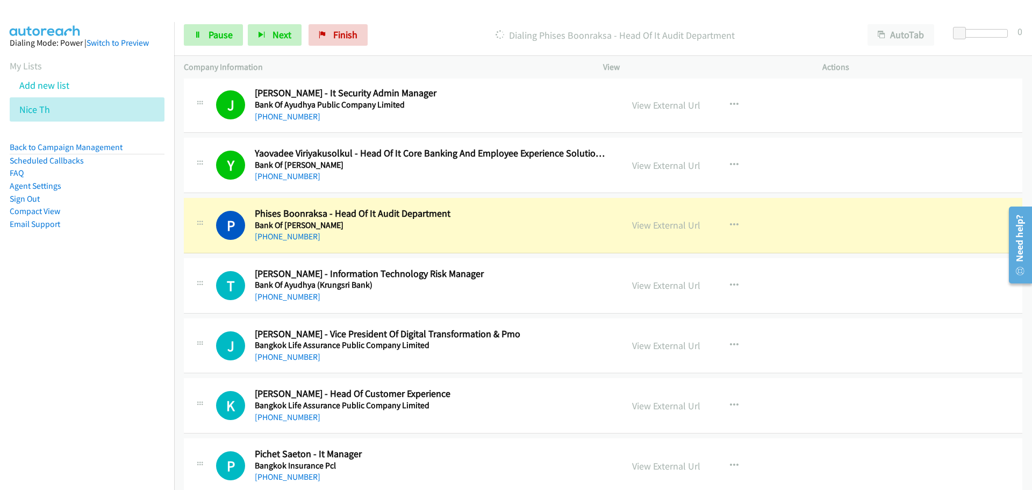
scroll to position [7205, 0]
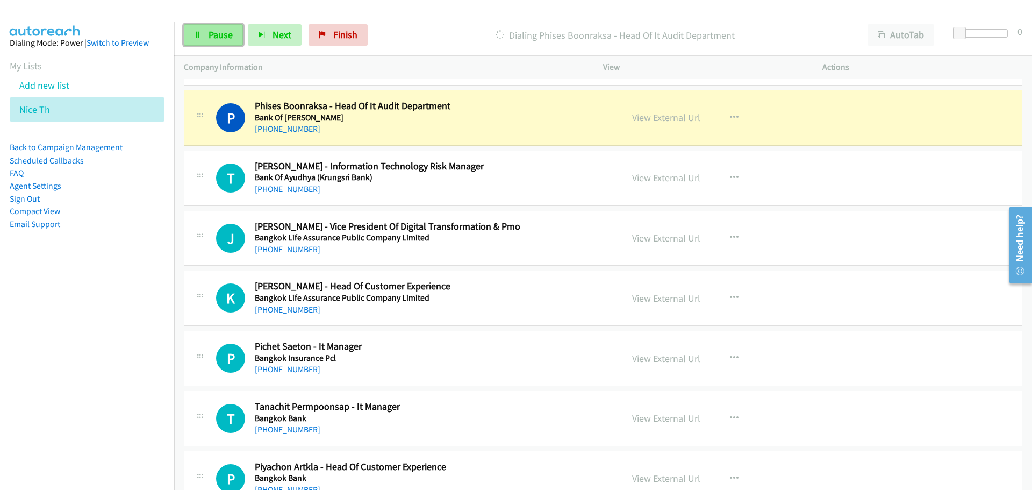
click at [231, 43] on link "Pause" at bounding box center [213, 35] width 59 height 22
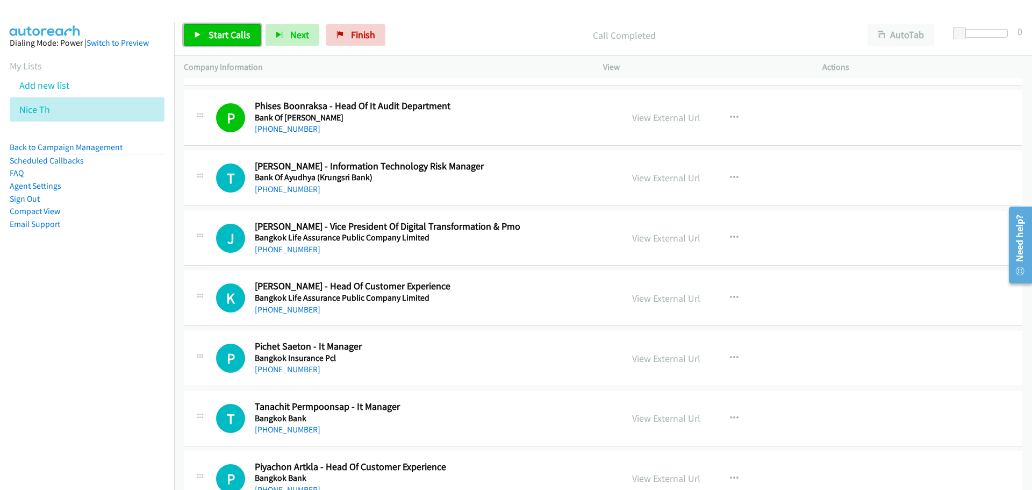
click at [224, 40] on span "Start Calls" at bounding box center [230, 34] width 42 height 12
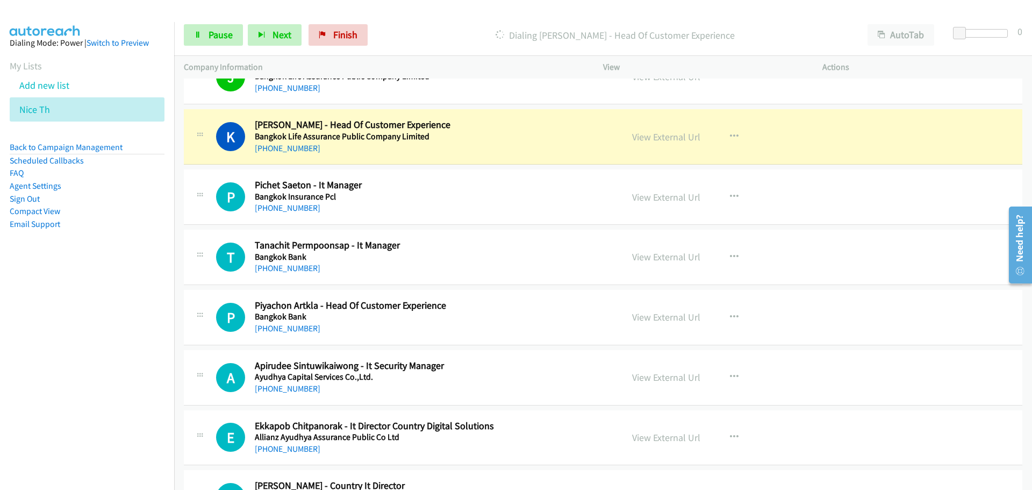
scroll to position [7420, 0]
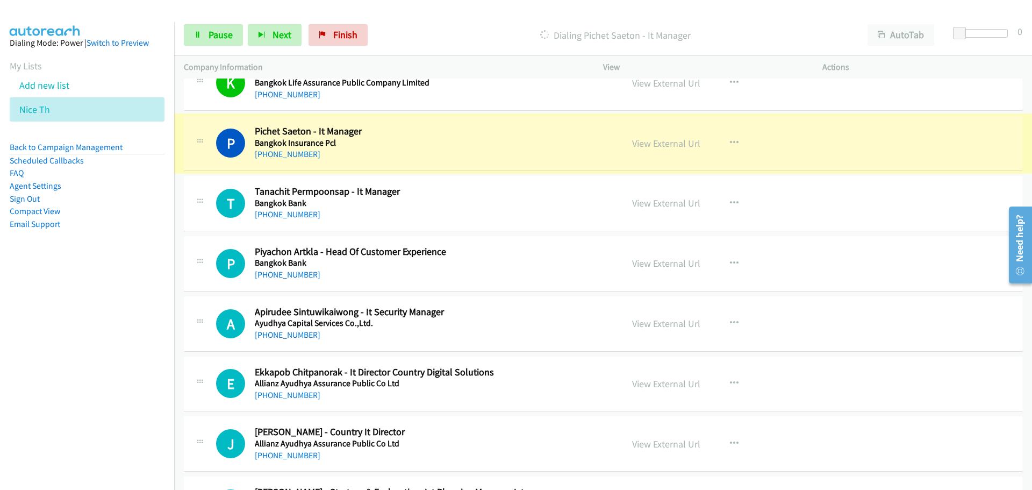
click at [668, 147] on link "View External Url" at bounding box center [666, 143] width 68 height 12
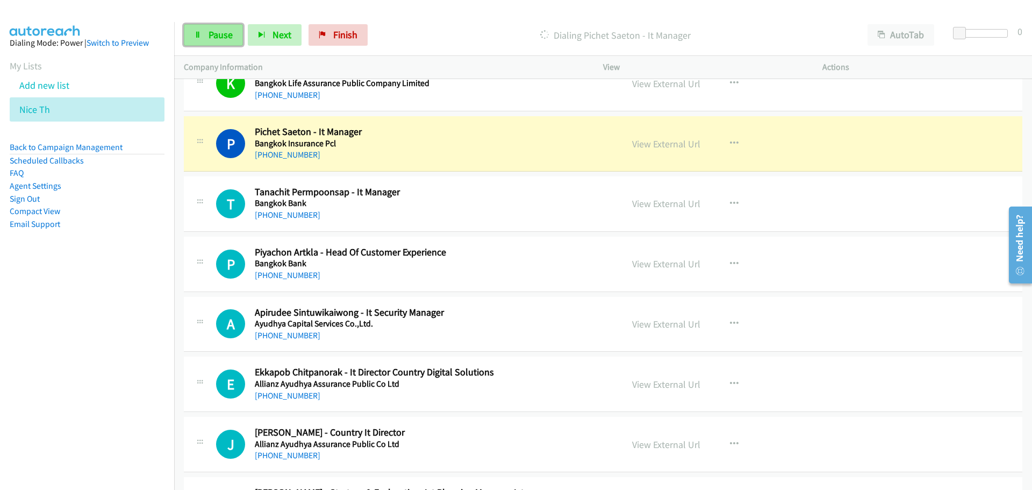
click at [224, 33] on span "Pause" at bounding box center [221, 34] width 24 height 12
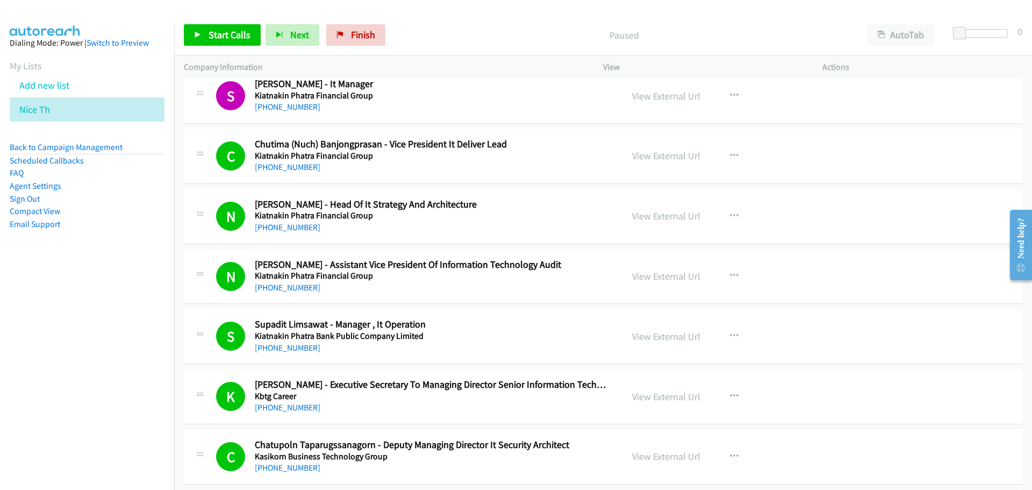
scroll to position [5162, 0]
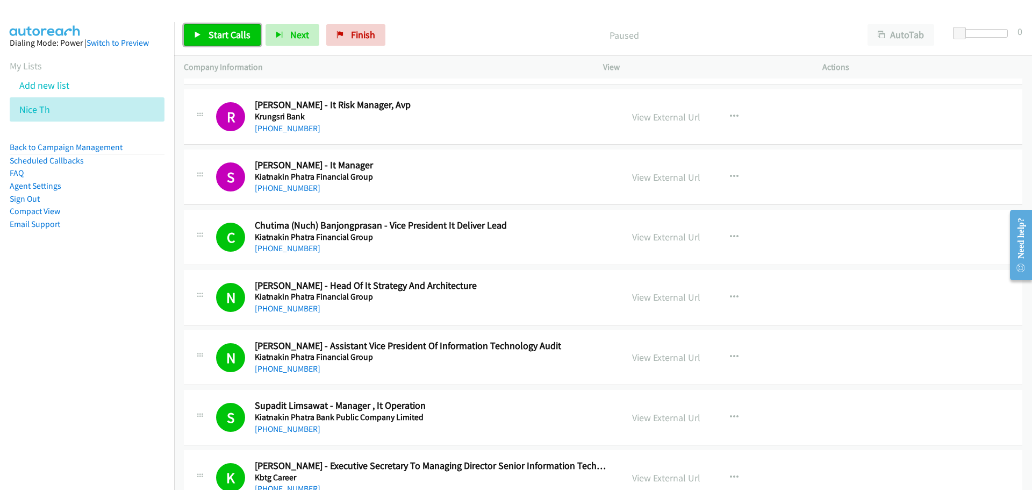
click at [205, 30] on link "Start Calls" at bounding box center [222, 35] width 77 height 22
click at [676, 239] on link "View External Url" at bounding box center [666, 237] width 68 height 12
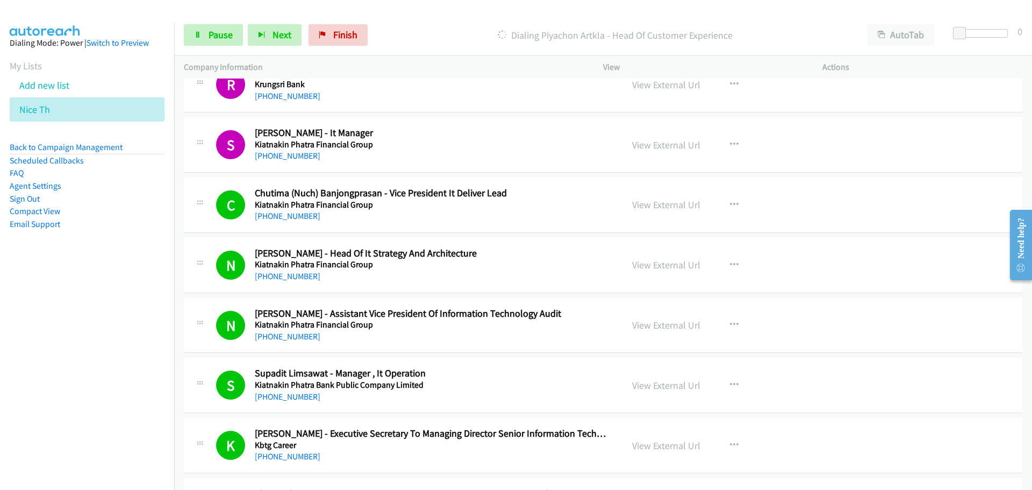
scroll to position [5108, 0]
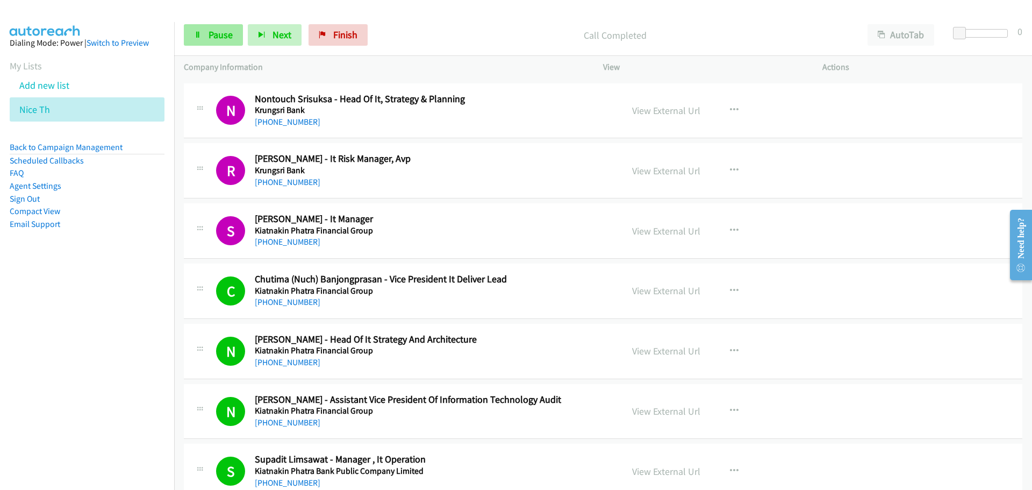
drag, startPoint x: 177, startPoint y: 37, endPoint x: 199, endPoint y: 32, distance: 22.5
click at [177, 37] on div "Start Calls Pause Next Finish Call Completed AutoTab AutoTab 0" at bounding box center [603, 35] width 858 height 41
click at [208, 31] on link "Pause" at bounding box center [213, 35] width 59 height 22
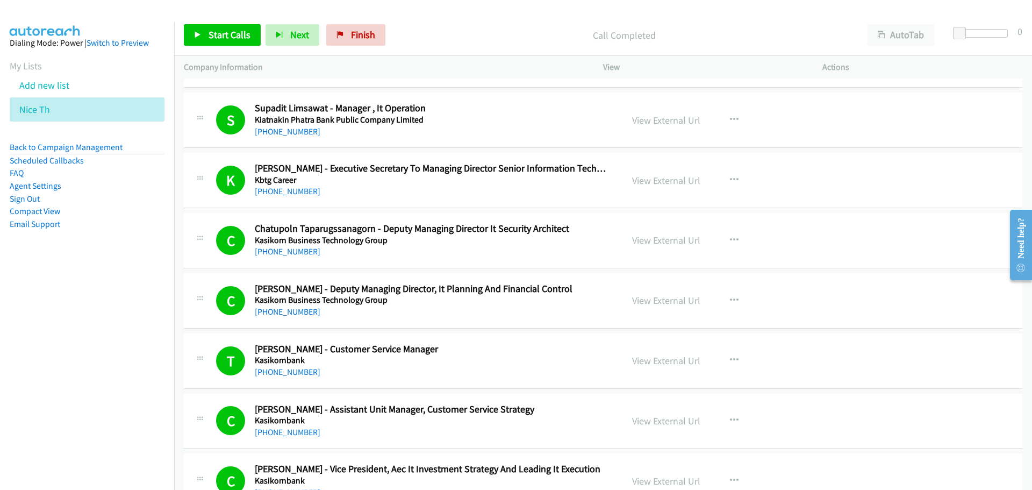
scroll to position [5538, 0]
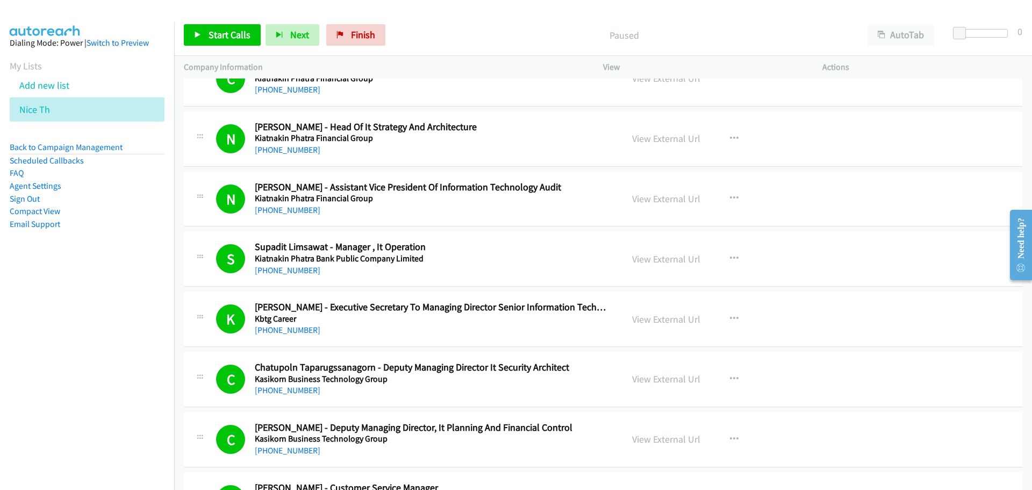
scroll to position [5323, 0]
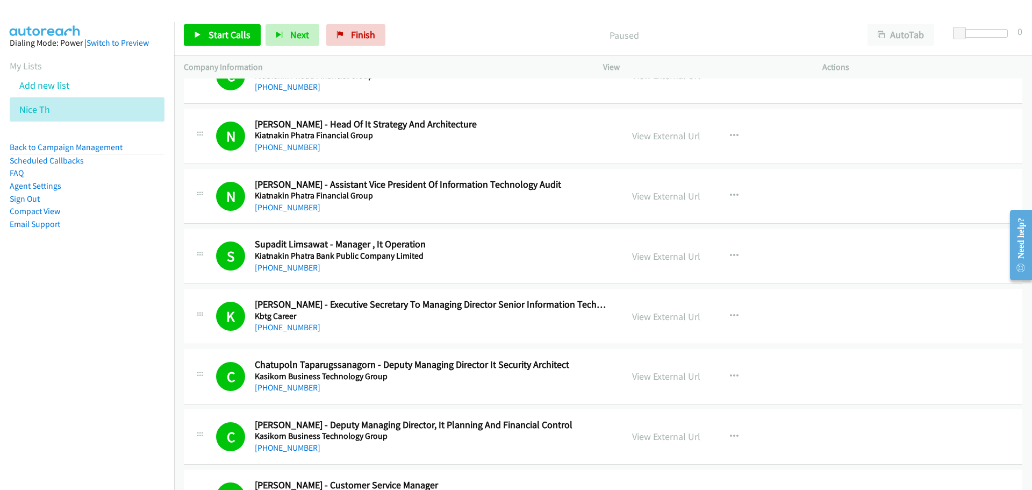
drag, startPoint x: 757, startPoint y: 255, endPoint x: 745, endPoint y: 262, distance: 13.3
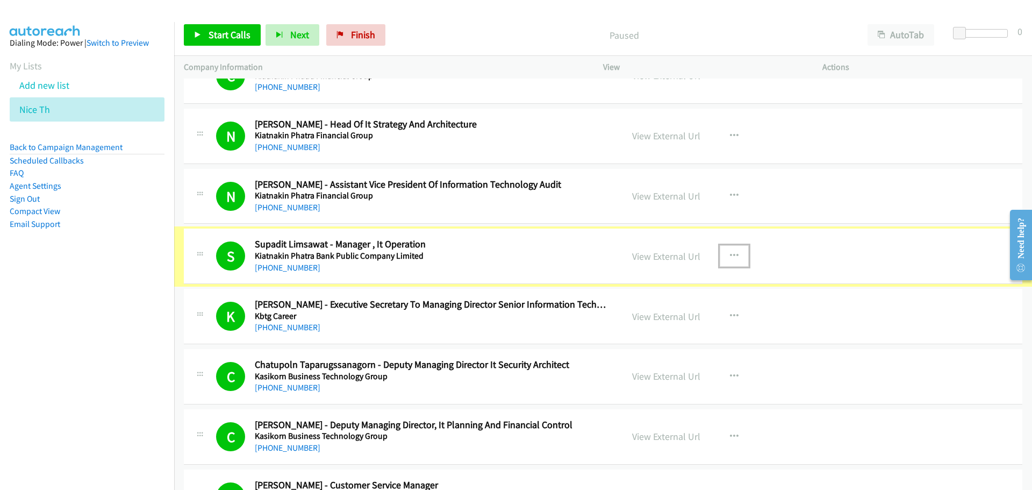
click at [740, 262] on button "button" at bounding box center [734, 256] width 29 height 22
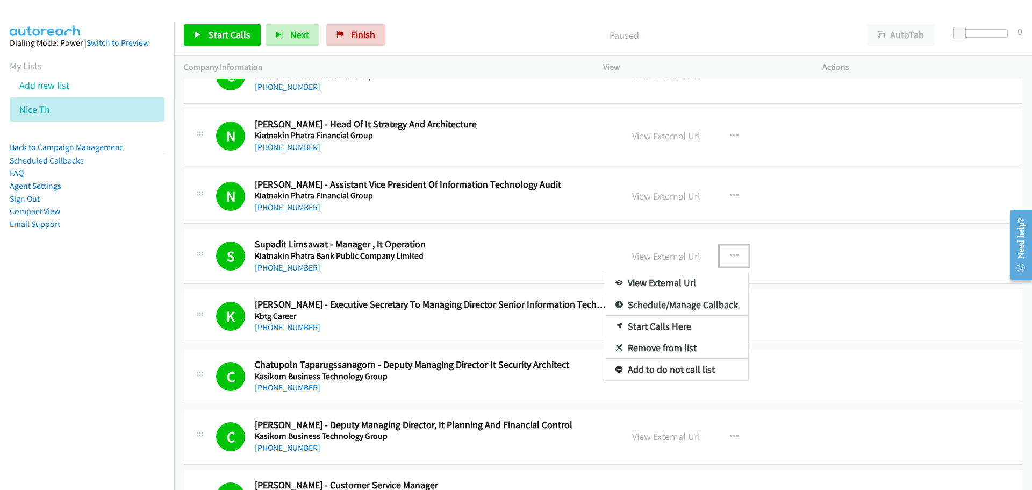
click at [638, 330] on link "Start Calls Here" at bounding box center [676, 327] width 143 height 22
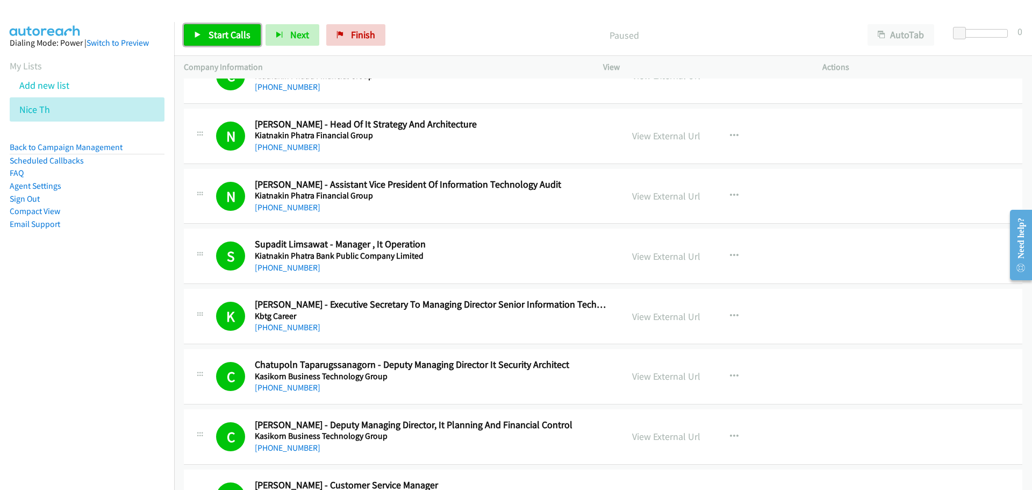
click at [249, 37] on span "Start Calls" at bounding box center [230, 34] width 42 height 12
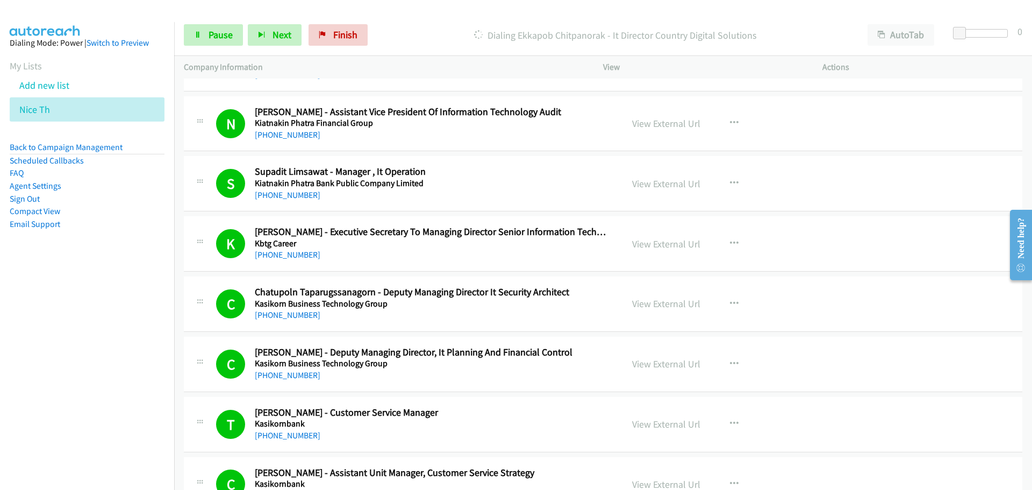
scroll to position [5377, 0]
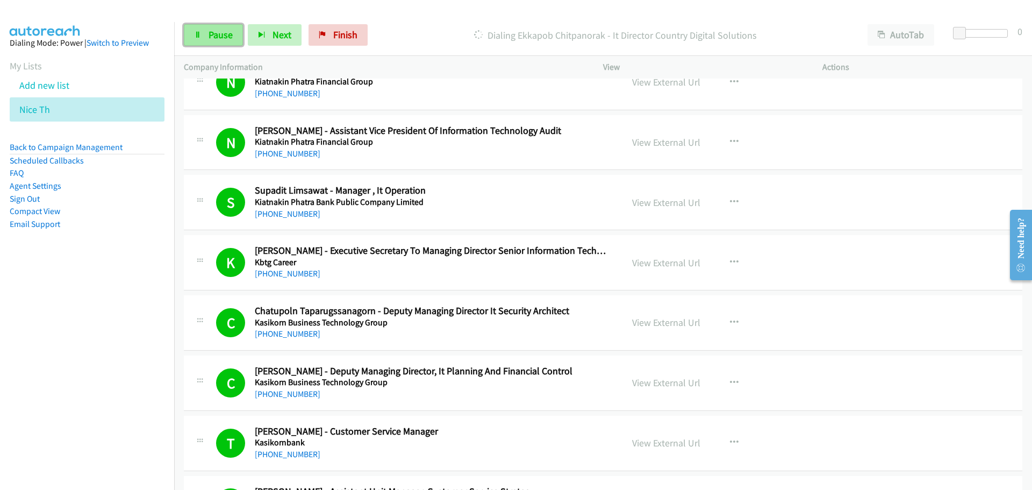
click at [218, 41] on link "Pause" at bounding box center [213, 35] width 59 height 22
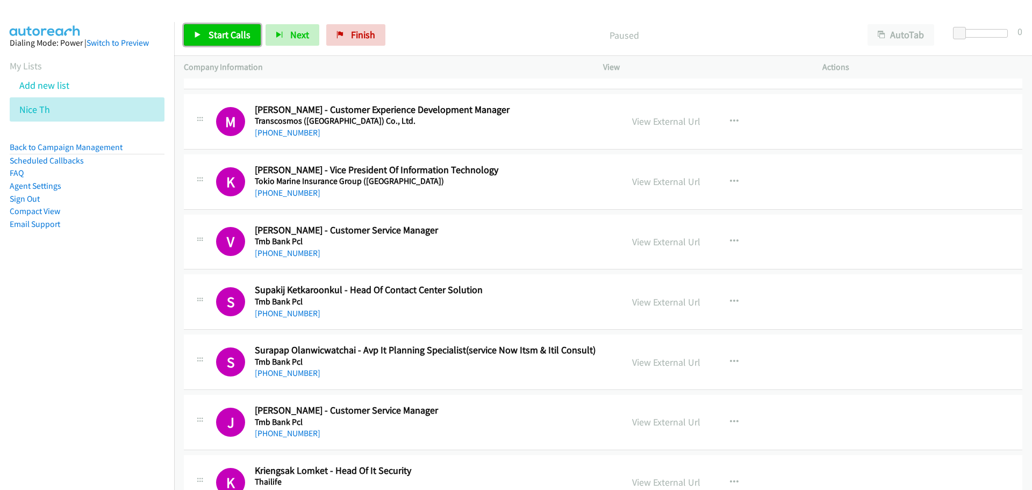
click at [231, 38] on span "Start Calls" at bounding box center [230, 34] width 42 height 12
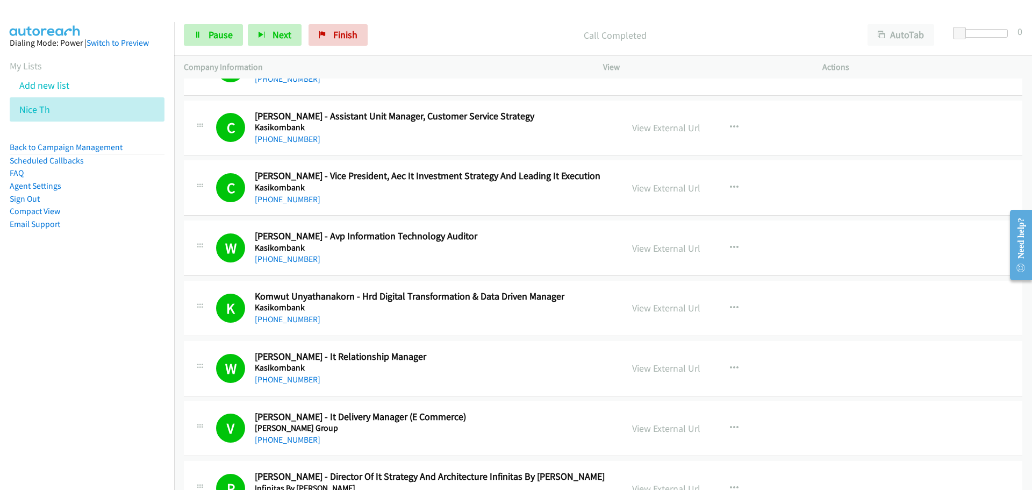
scroll to position [5753, 0]
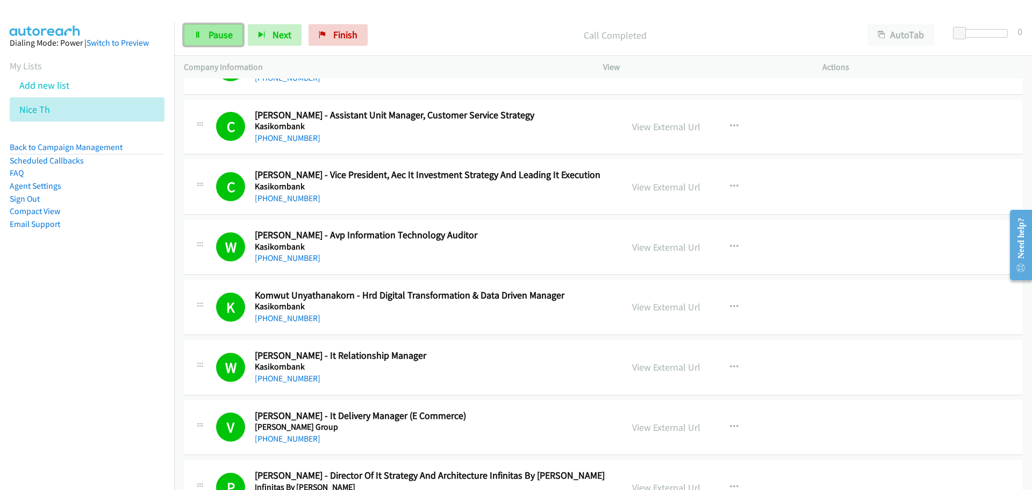
click at [213, 46] on link "Pause" at bounding box center [213, 35] width 59 height 22
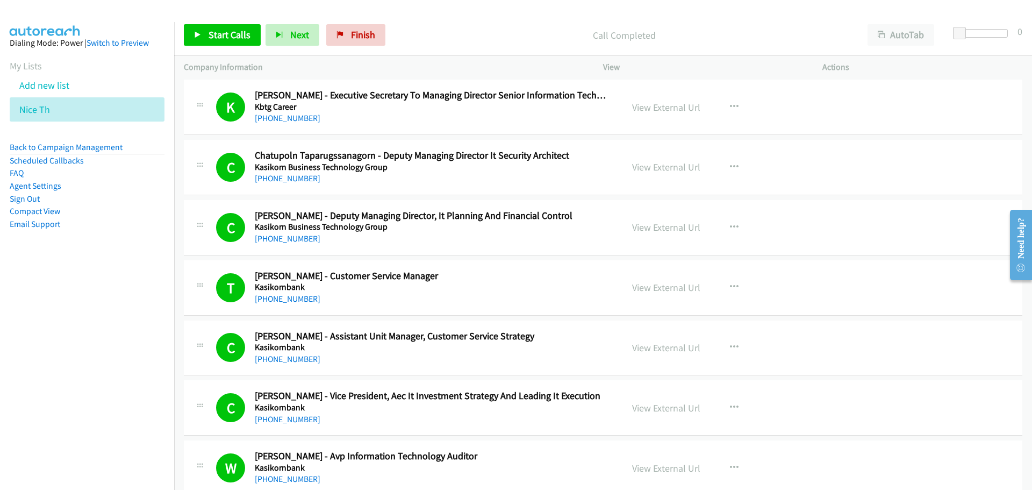
scroll to position [5538, 0]
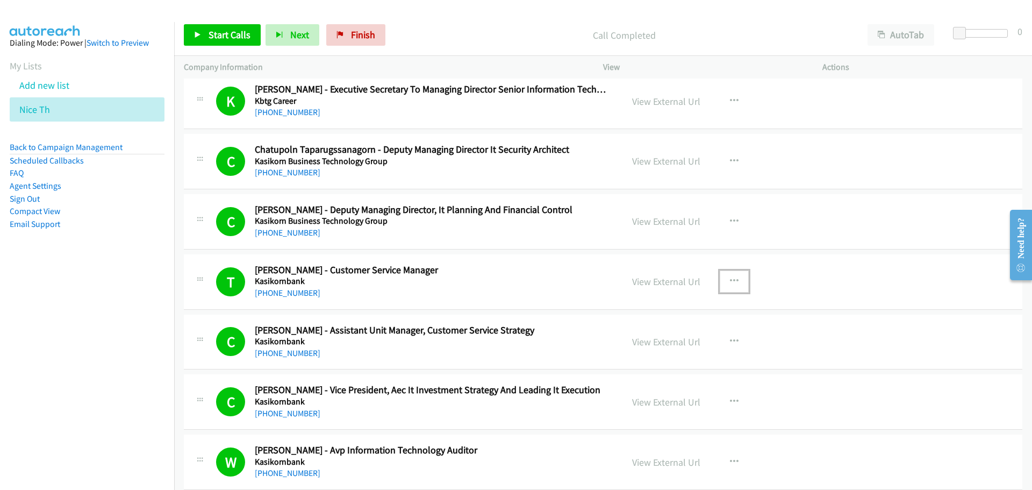
click at [731, 279] on icon "button" at bounding box center [734, 281] width 9 height 9
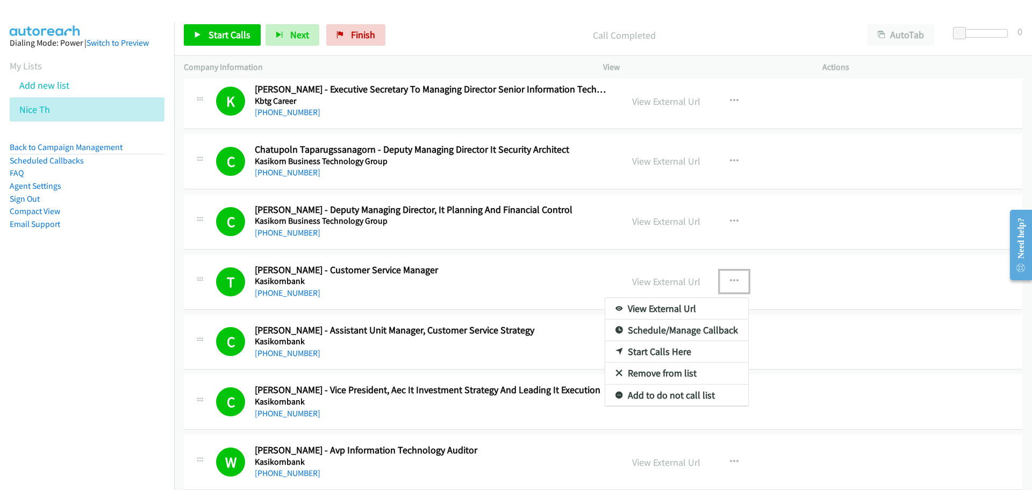
click at [634, 349] on link "Start Calls Here" at bounding box center [676, 352] width 143 height 22
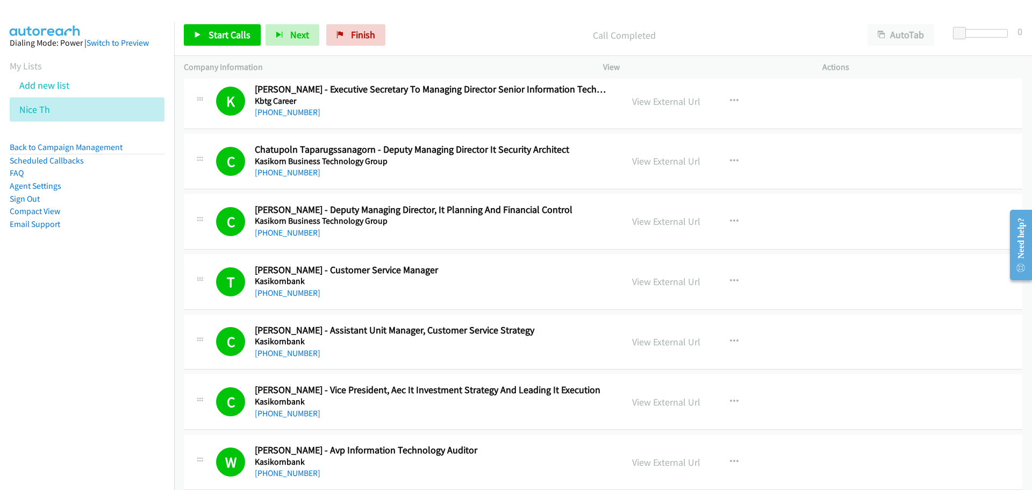
click at [232, 47] on div "Start Calls Pause Next Finish Call Completed AutoTab AutoTab 0" at bounding box center [603, 35] width 858 height 41
click at [230, 38] on span "Start Calls" at bounding box center [230, 34] width 42 height 12
click at [209, 40] on span "Pause" at bounding box center [221, 34] width 24 height 12
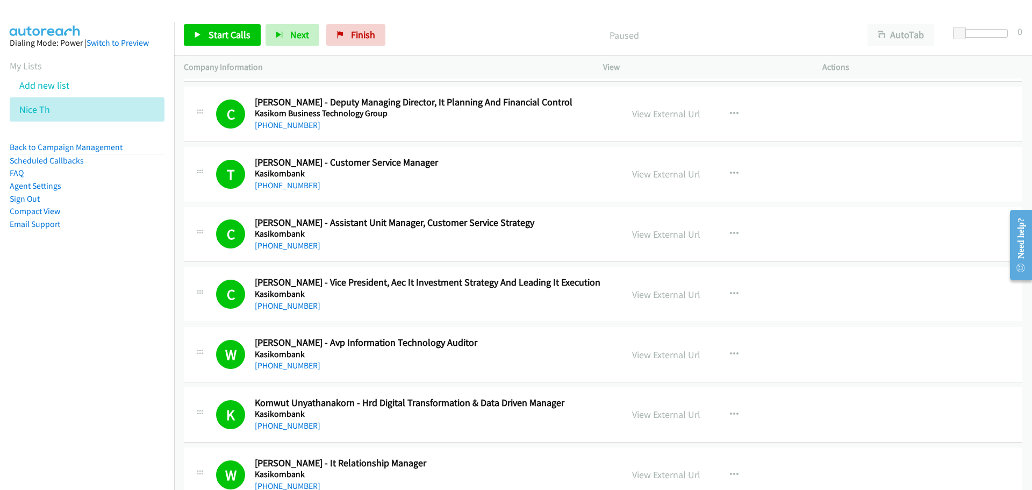
scroll to position [5968, 0]
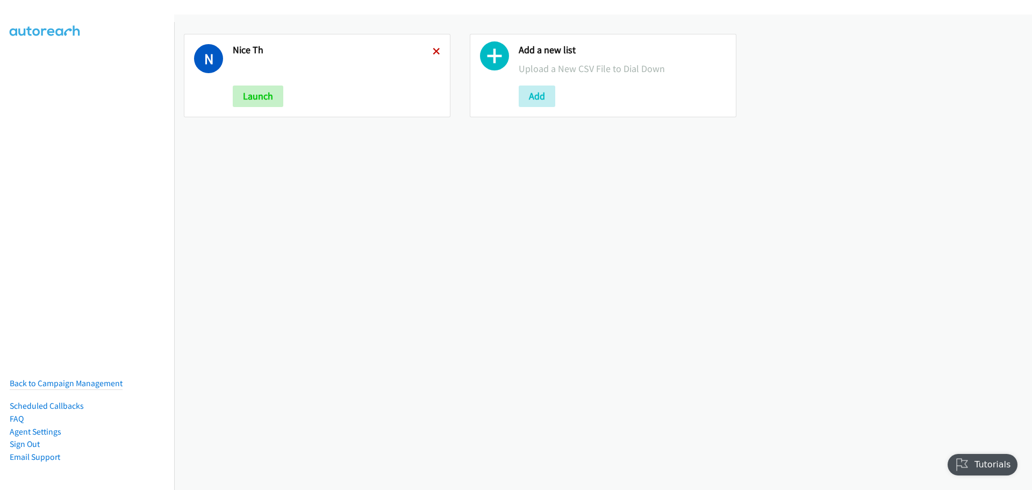
click at [433, 52] on icon at bounding box center [437, 52] width 8 height 8
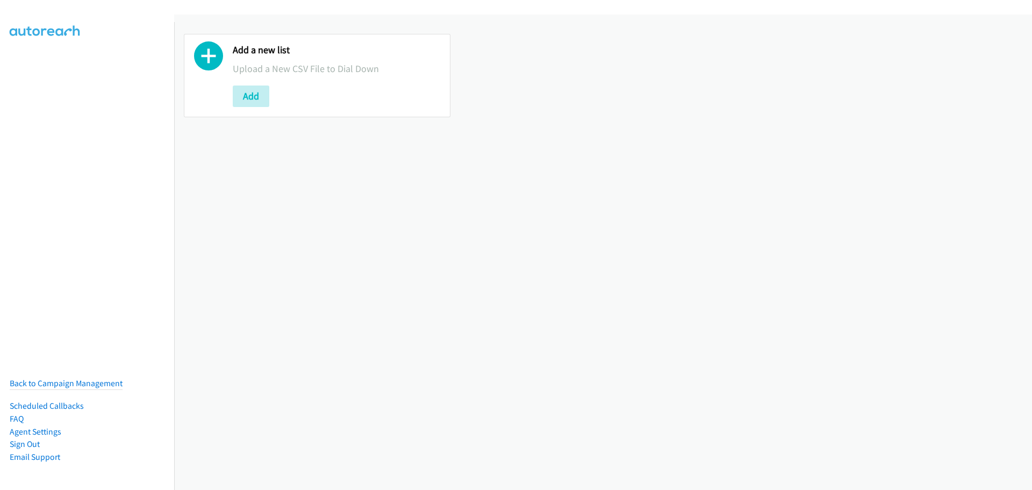
click at [274, 96] on div "Add" at bounding box center [337, 96] width 208 height 22
click at [263, 101] on button "Add" at bounding box center [251, 96] width 37 height 22
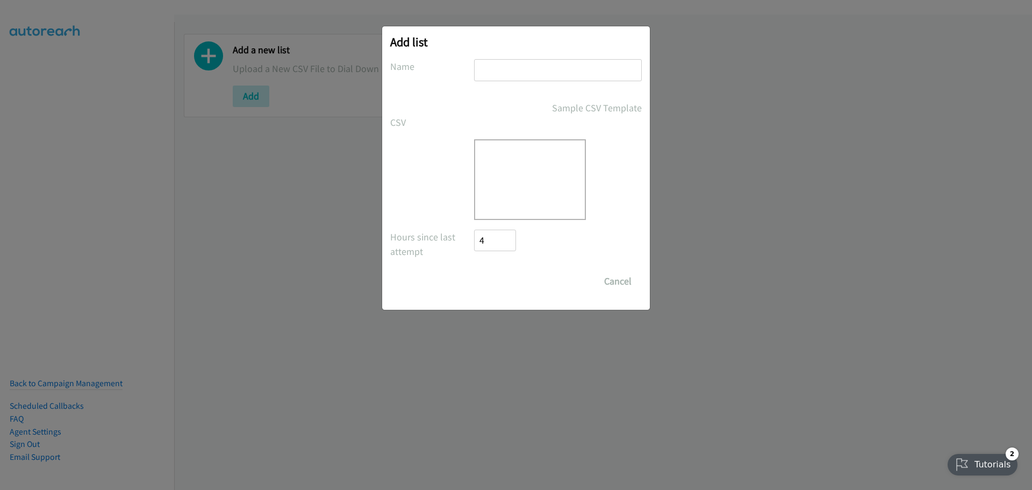
click at [551, 167] on div at bounding box center [530, 179] width 112 height 81
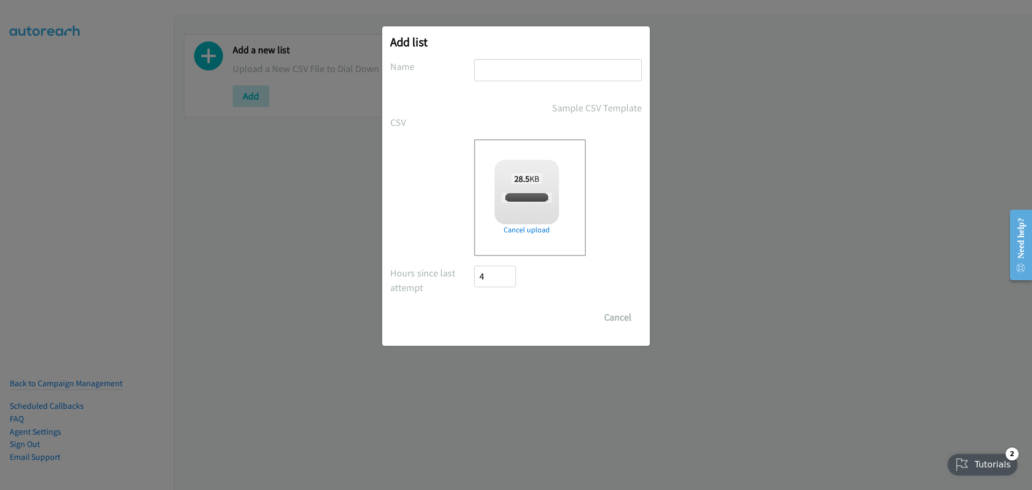
checkbox input "true"
click at [573, 75] on input "text" at bounding box center [558, 70] width 168 height 22
type input "Nice"
click at [474, 306] on input "Save List" at bounding box center [502, 317] width 56 height 22
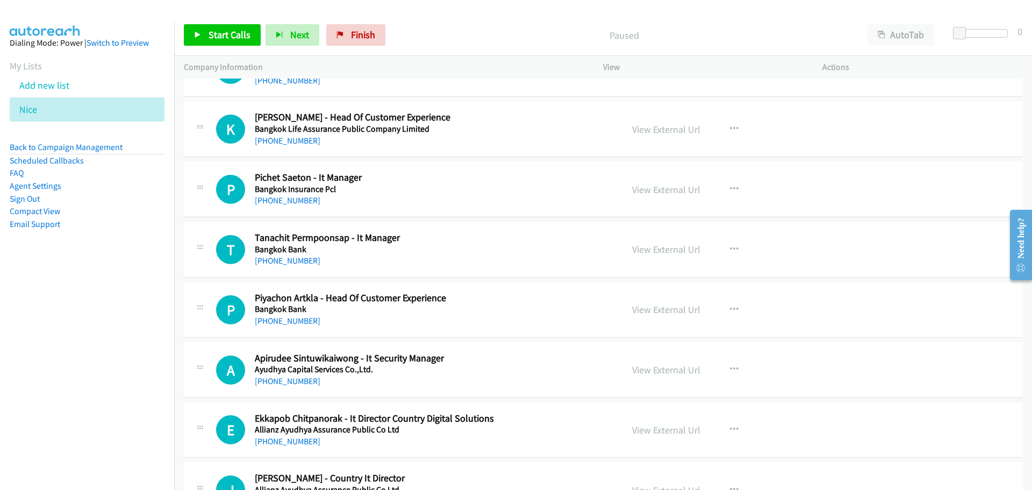
scroll to position [7320, 0]
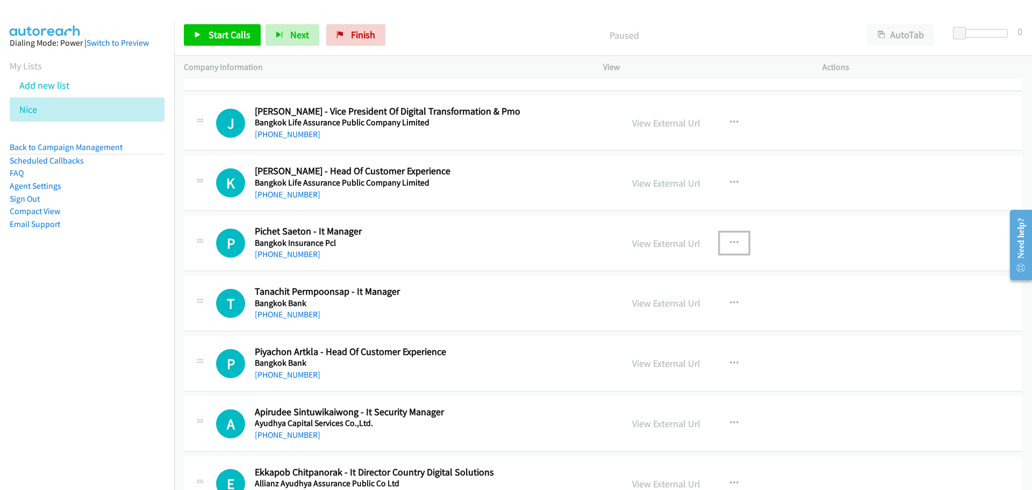
click at [738, 244] on button "button" at bounding box center [734, 243] width 29 height 22
click at [638, 313] on link "Start Calls Here" at bounding box center [676, 314] width 143 height 22
click at [227, 27] on link "Start Calls" at bounding box center [222, 35] width 77 height 22
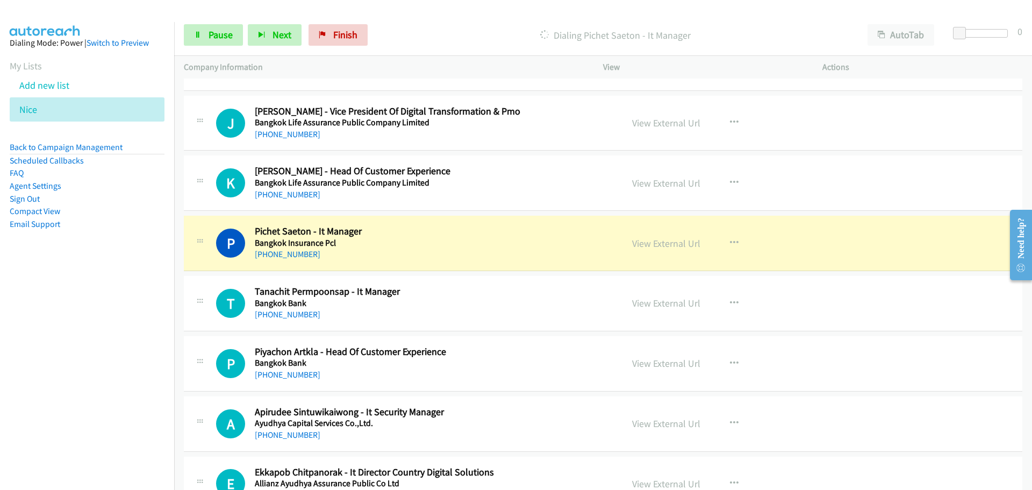
scroll to position [7428, 0]
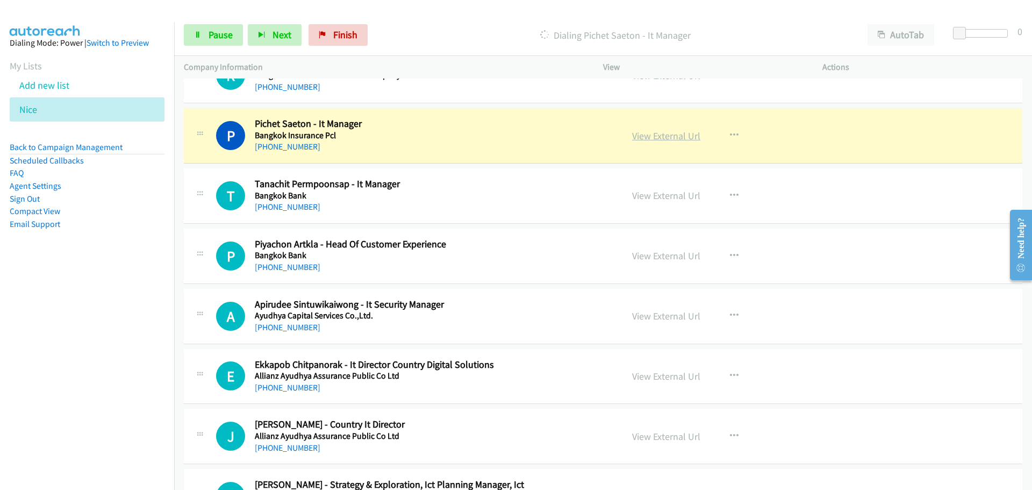
click at [675, 133] on link "View External Url" at bounding box center [666, 136] width 68 height 12
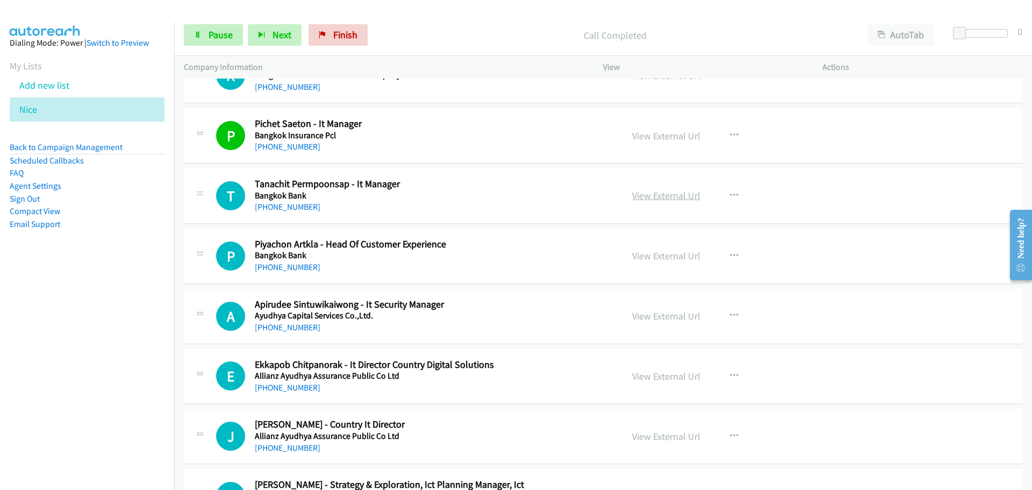
click at [664, 196] on link "View External Url" at bounding box center [666, 195] width 68 height 12
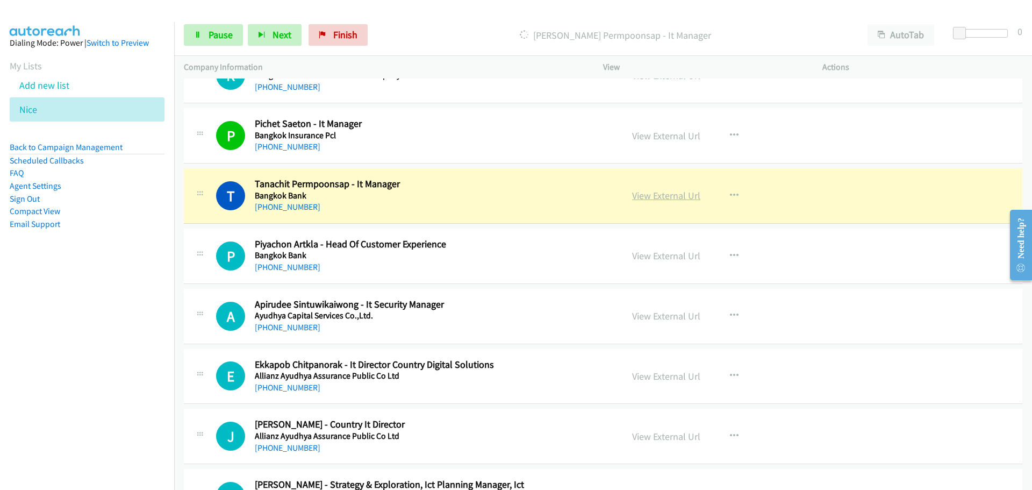
click at [657, 199] on link "View External Url" at bounding box center [666, 195] width 68 height 12
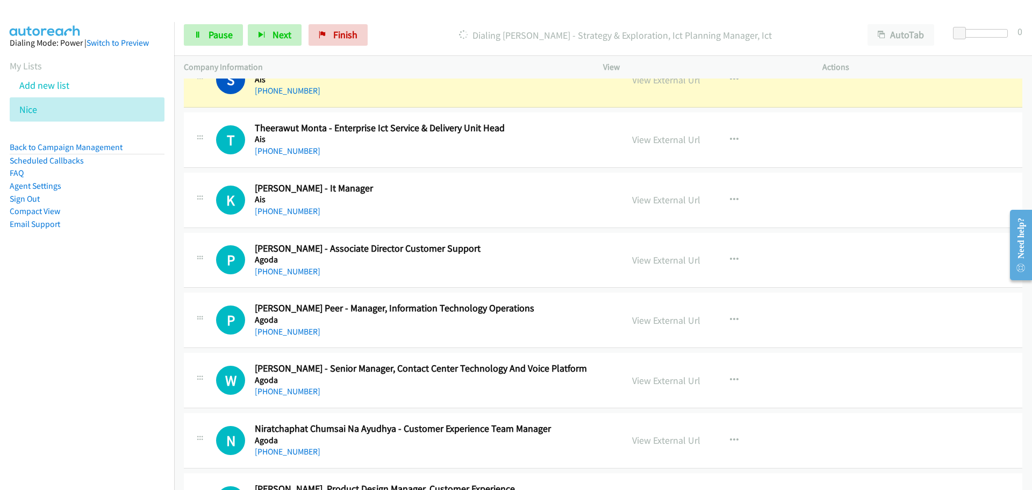
scroll to position [7804, 0]
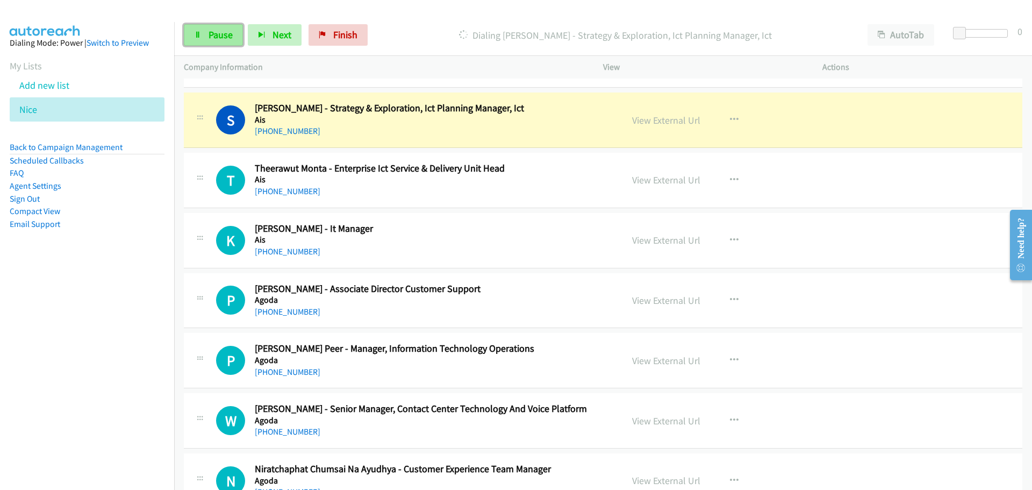
click at [205, 32] on link "Pause" at bounding box center [213, 35] width 59 height 22
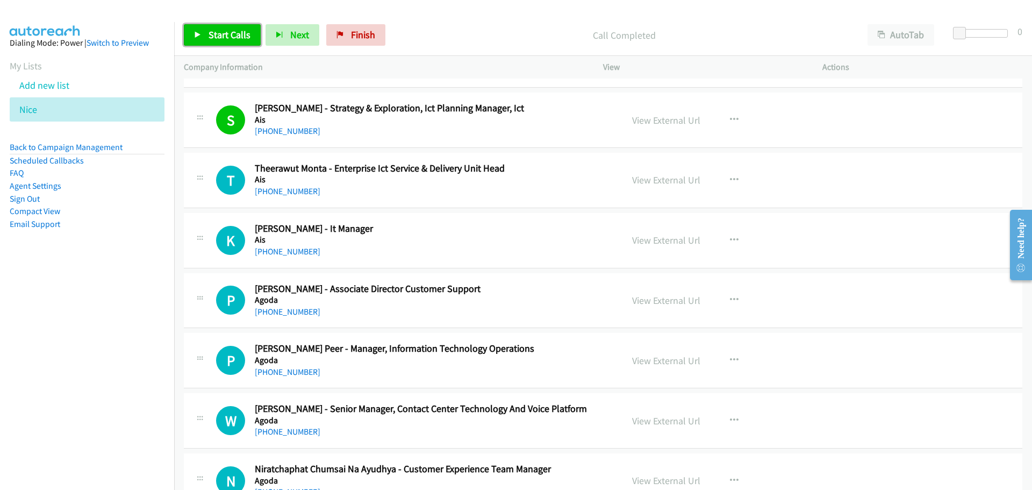
click at [217, 35] on span "Start Calls" at bounding box center [230, 34] width 42 height 12
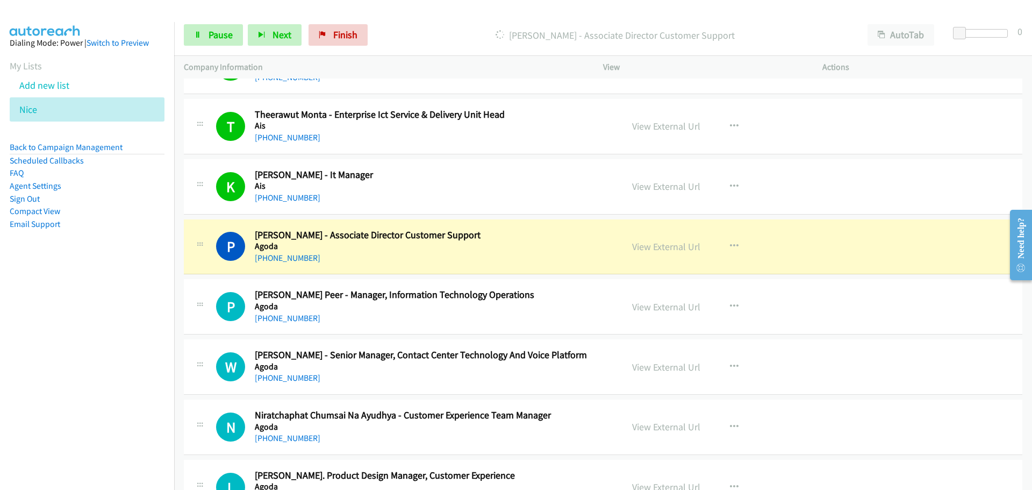
scroll to position [7912, 0]
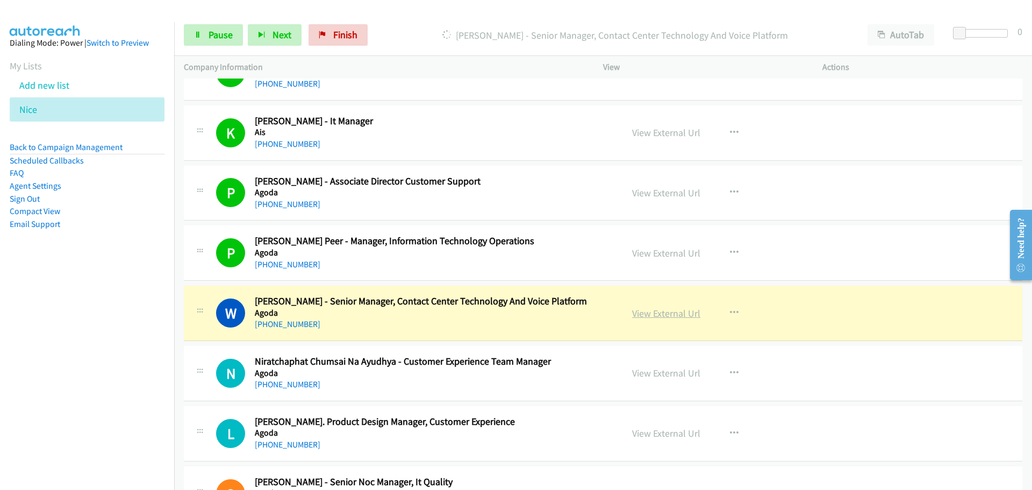
click at [676, 315] on link "View External Url" at bounding box center [666, 313] width 68 height 12
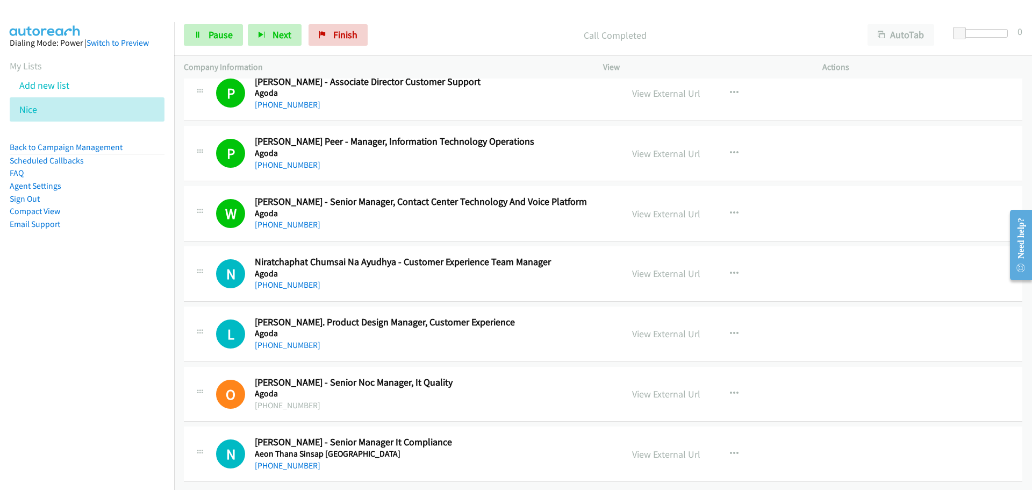
scroll to position [8019, 0]
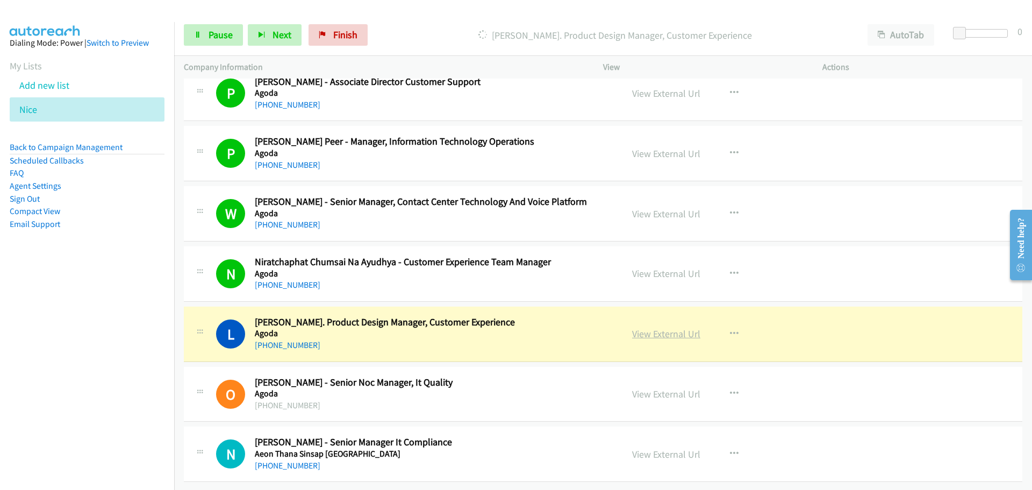
click at [648, 329] on link "View External Url" at bounding box center [666, 333] width 68 height 12
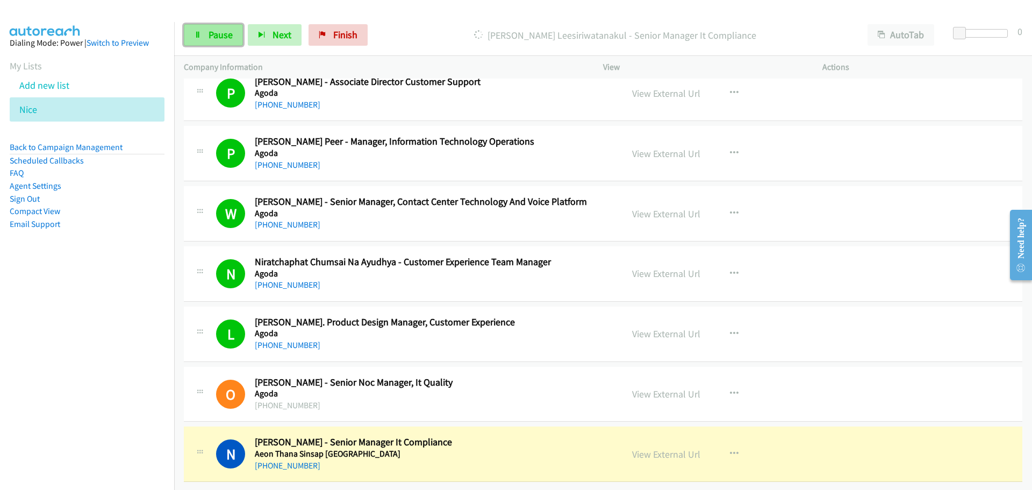
click at [221, 34] on span "Pause" at bounding box center [221, 34] width 24 height 12
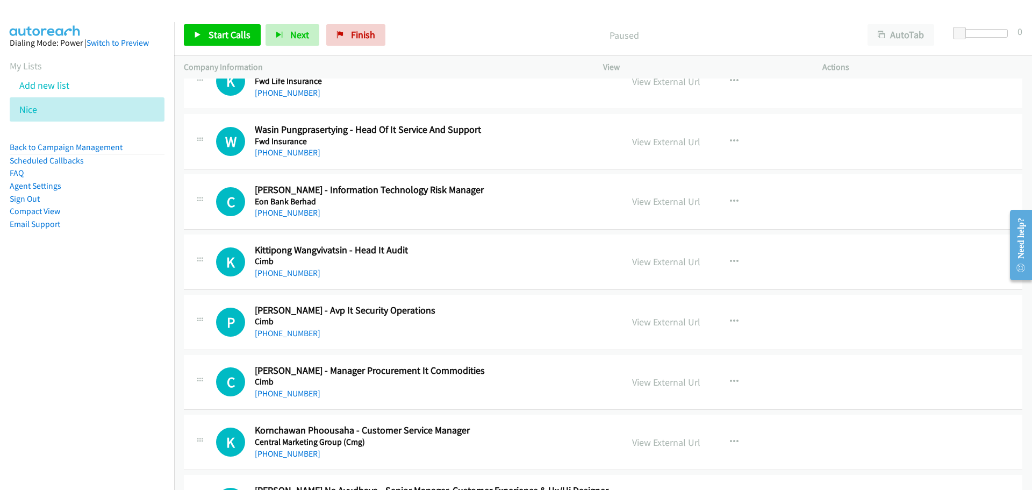
scroll to position [6406, 0]
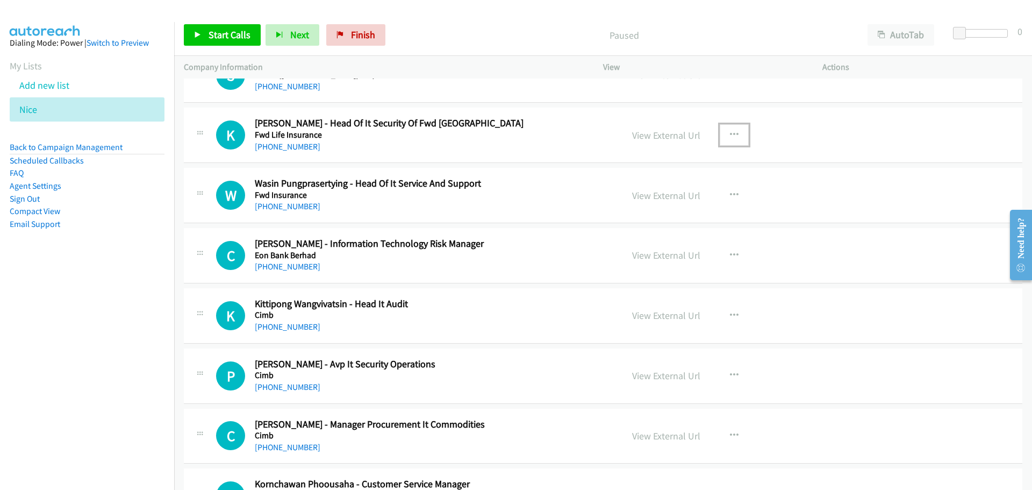
click at [730, 134] on icon "button" at bounding box center [734, 135] width 9 height 9
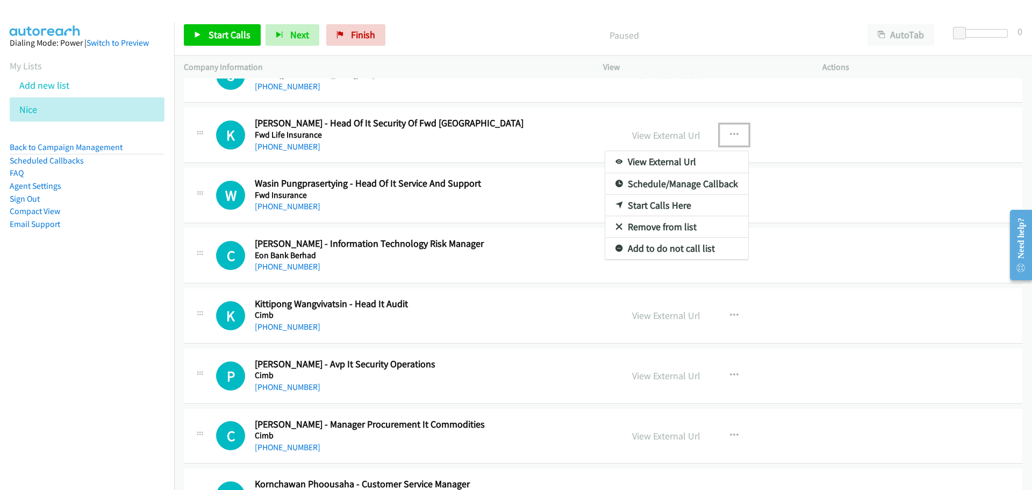
click at [664, 206] on link "Start Calls Here" at bounding box center [676, 206] width 143 height 22
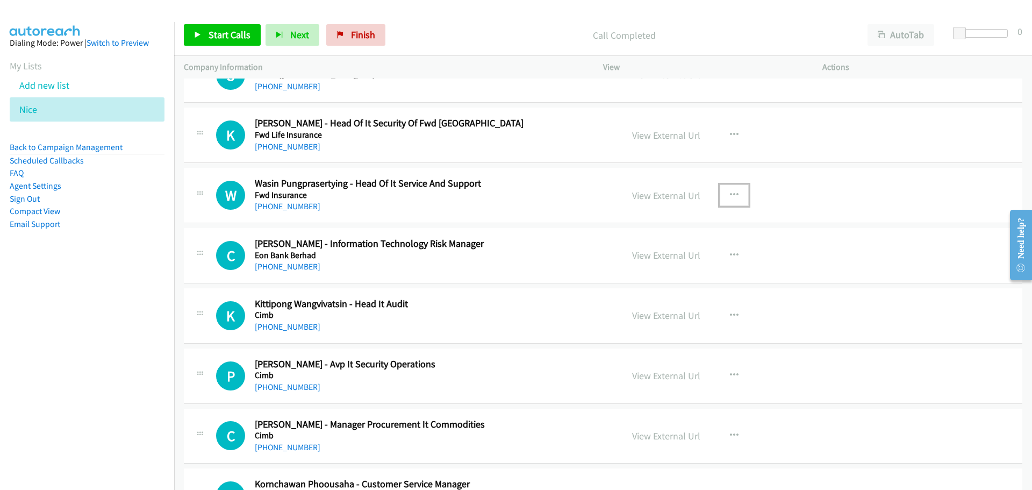
click at [735, 199] on button "button" at bounding box center [734, 195] width 29 height 22
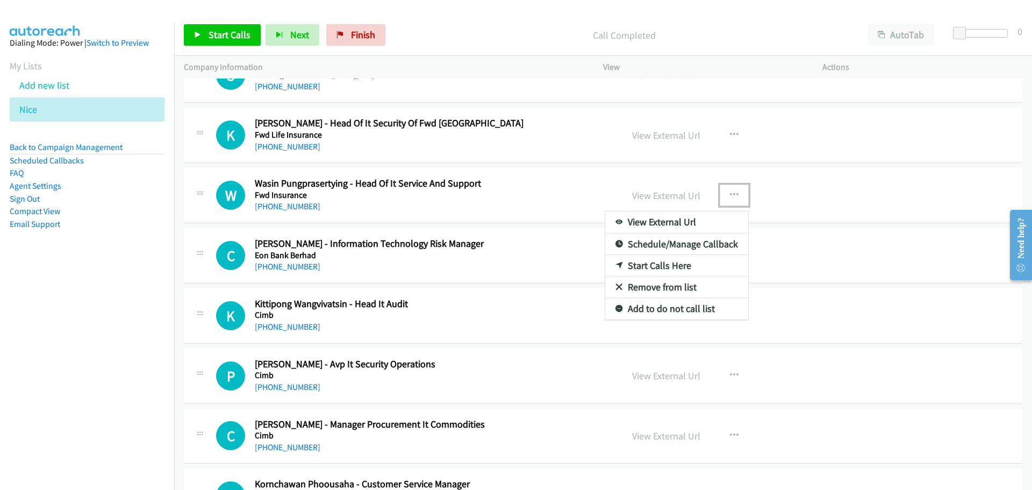
click at [653, 269] on link "Start Calls Here" at bounding box center [676, 266] width 143 height 22
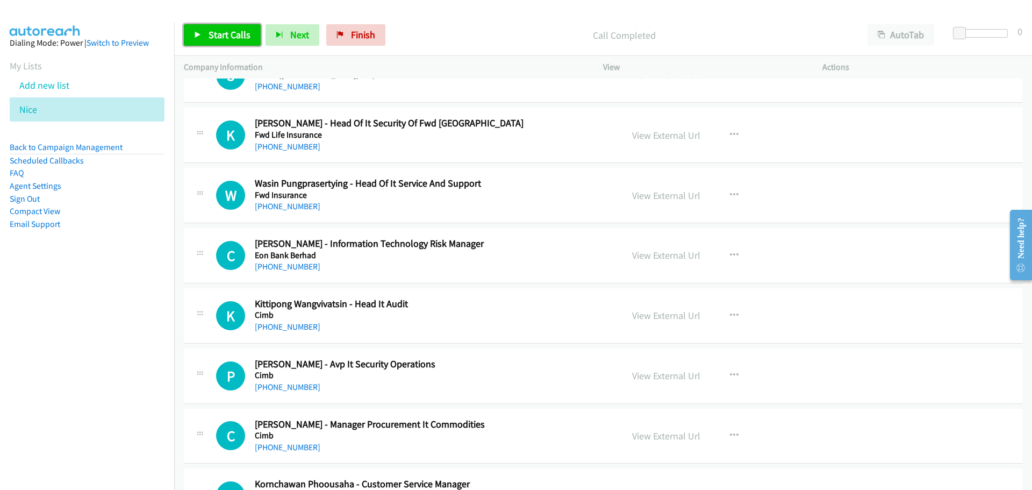
click at [210, 40] on span "Start Calls" at bounding box center [230, 34] width 42 height 12
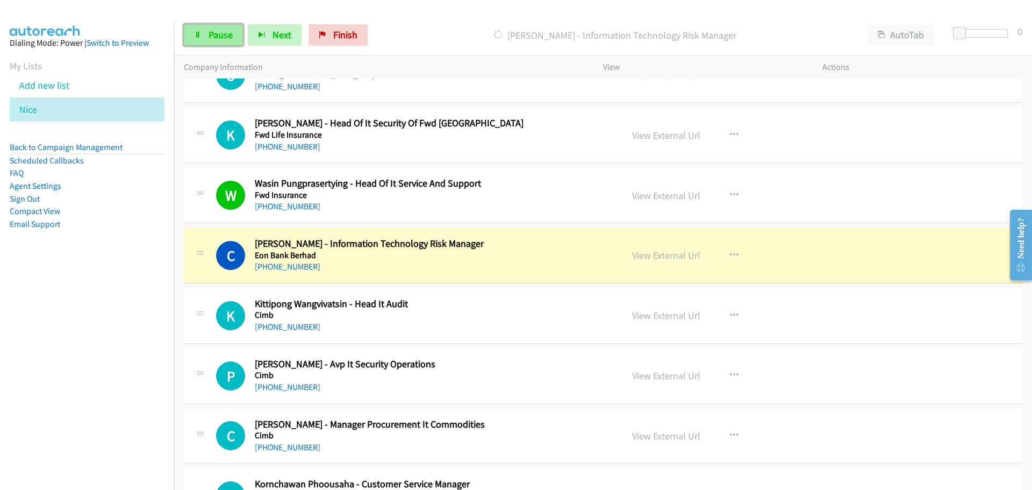
click at [211, 37] on span "Pause" at bounding box center [221, 34] width 24 height 12
